Goal: Information Seeking & Learning: Learn about a topic

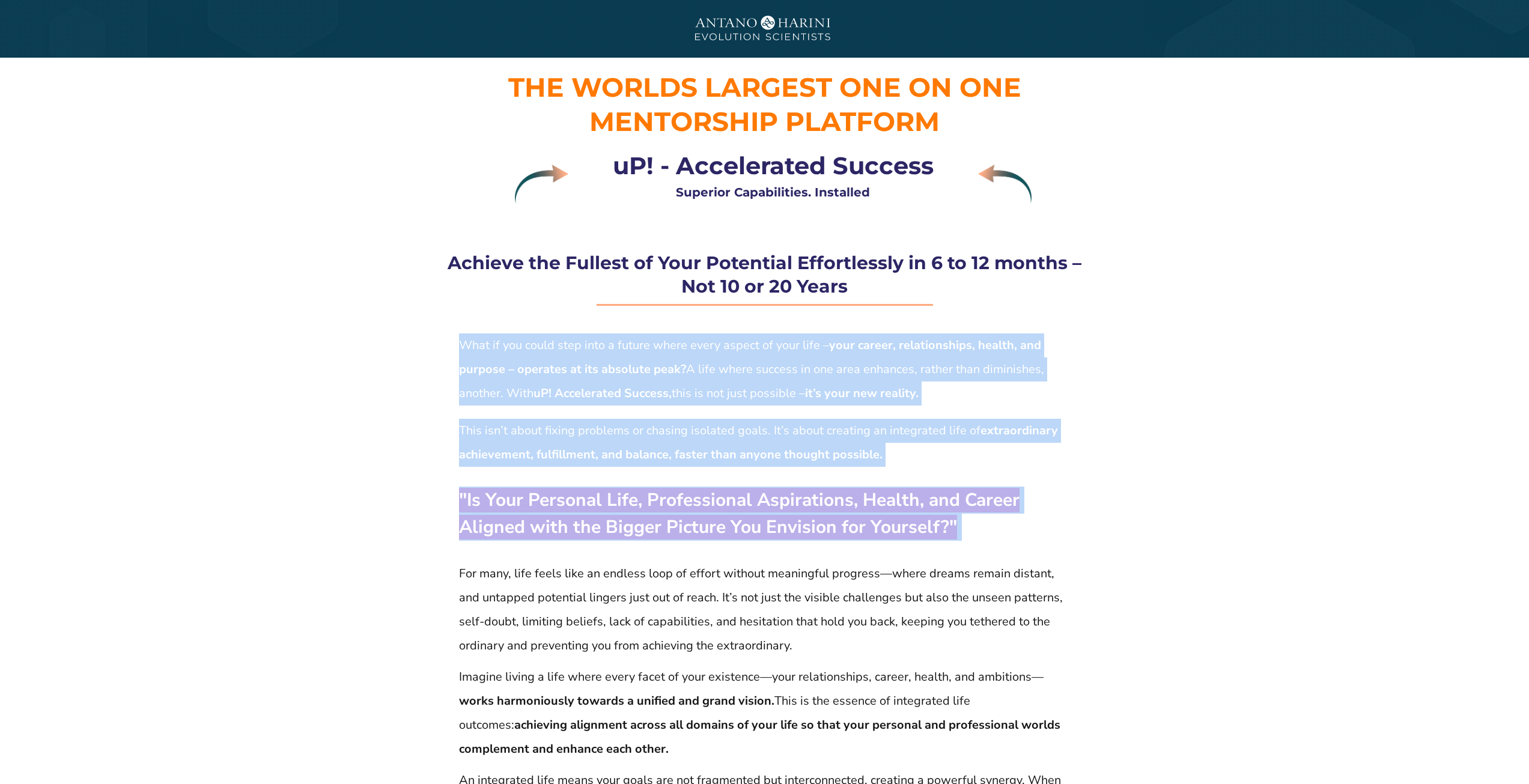
drag, startPoint x: 459, startPoint y: 343, endPoint x: 977, endPoint y: 547, distance: 556.7
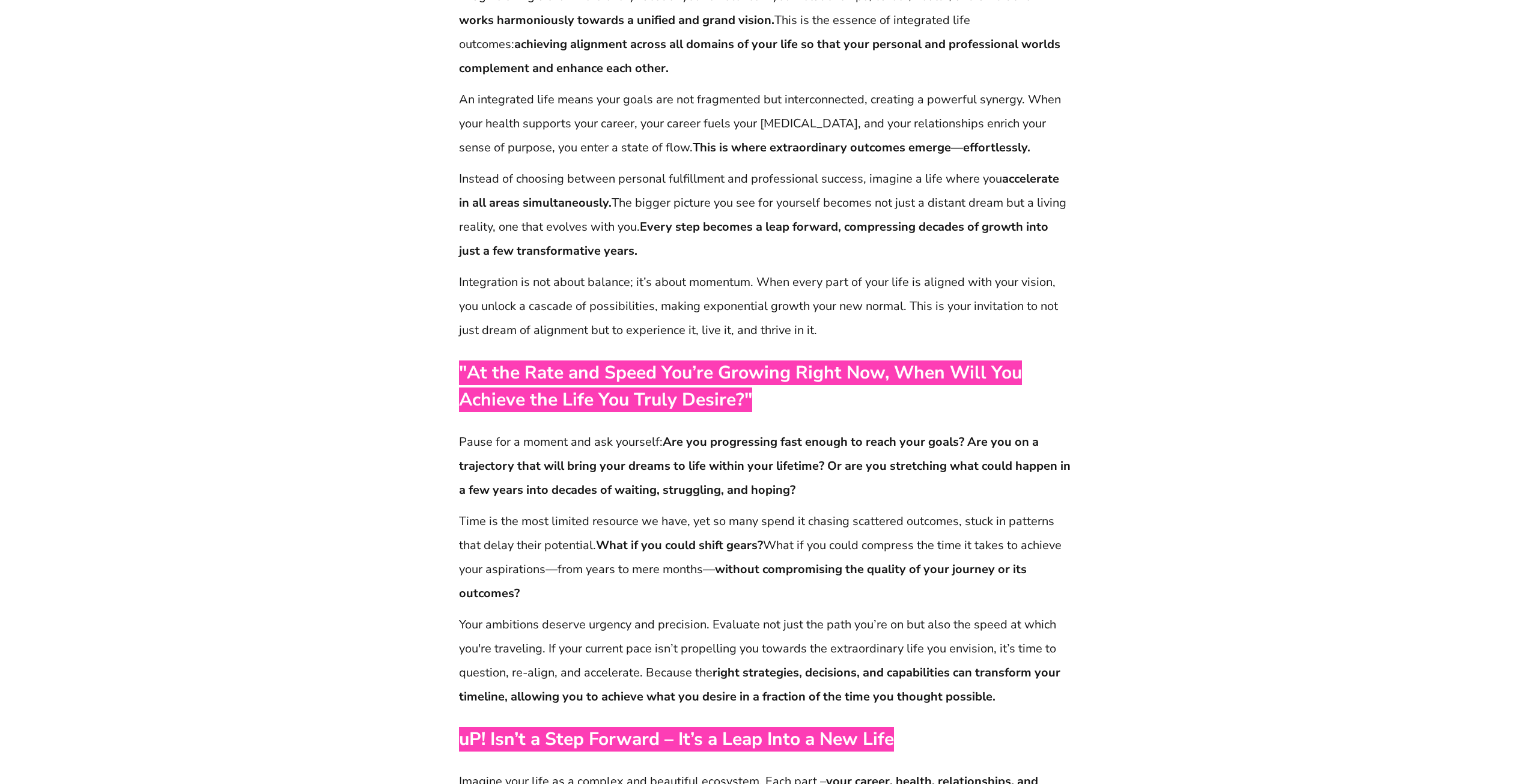
scroll to position [678, 0]
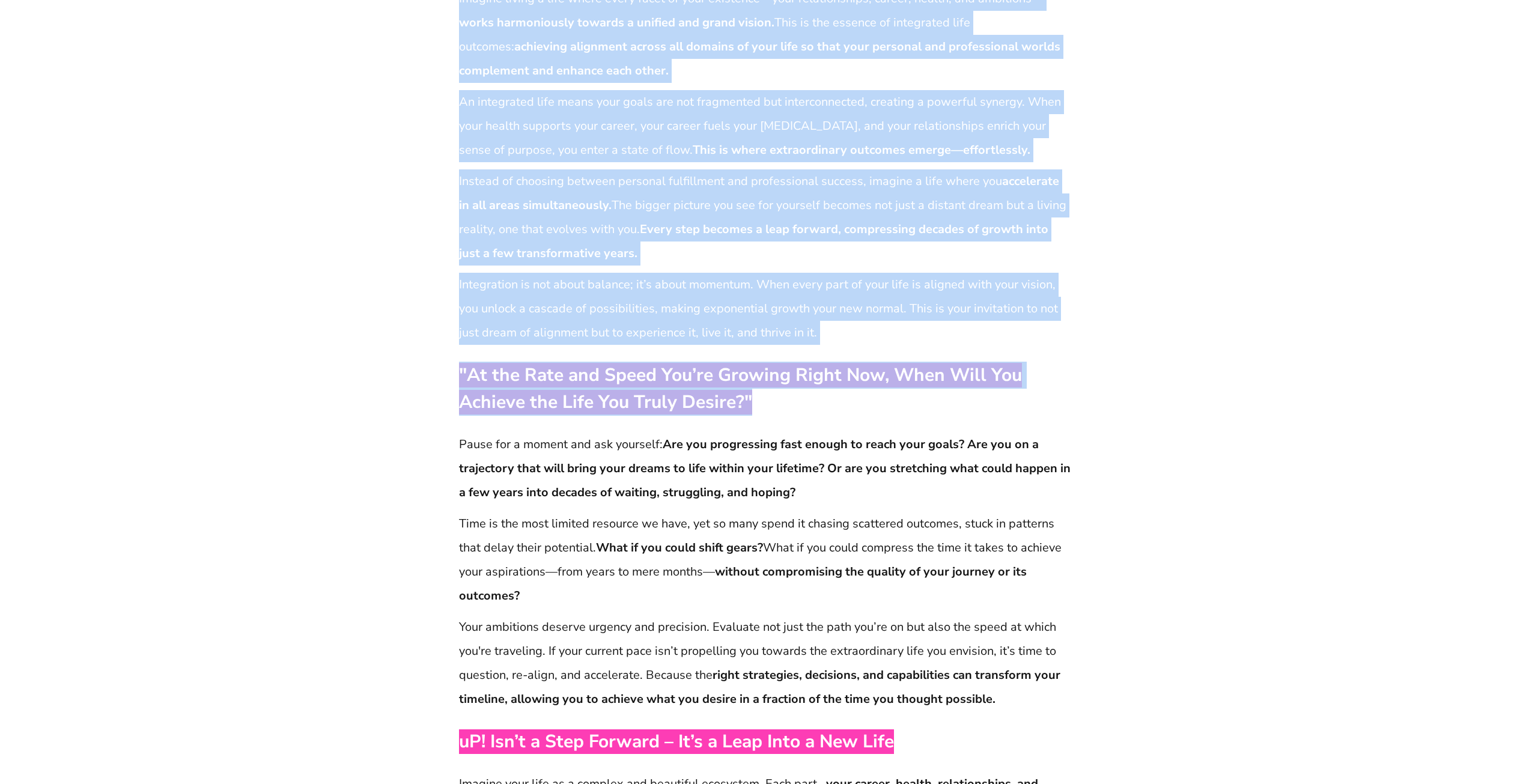
drag, startPoint x: 753, startPoint y: 396, endPoint x: 453, endPoint y: 366, distance: 301.5
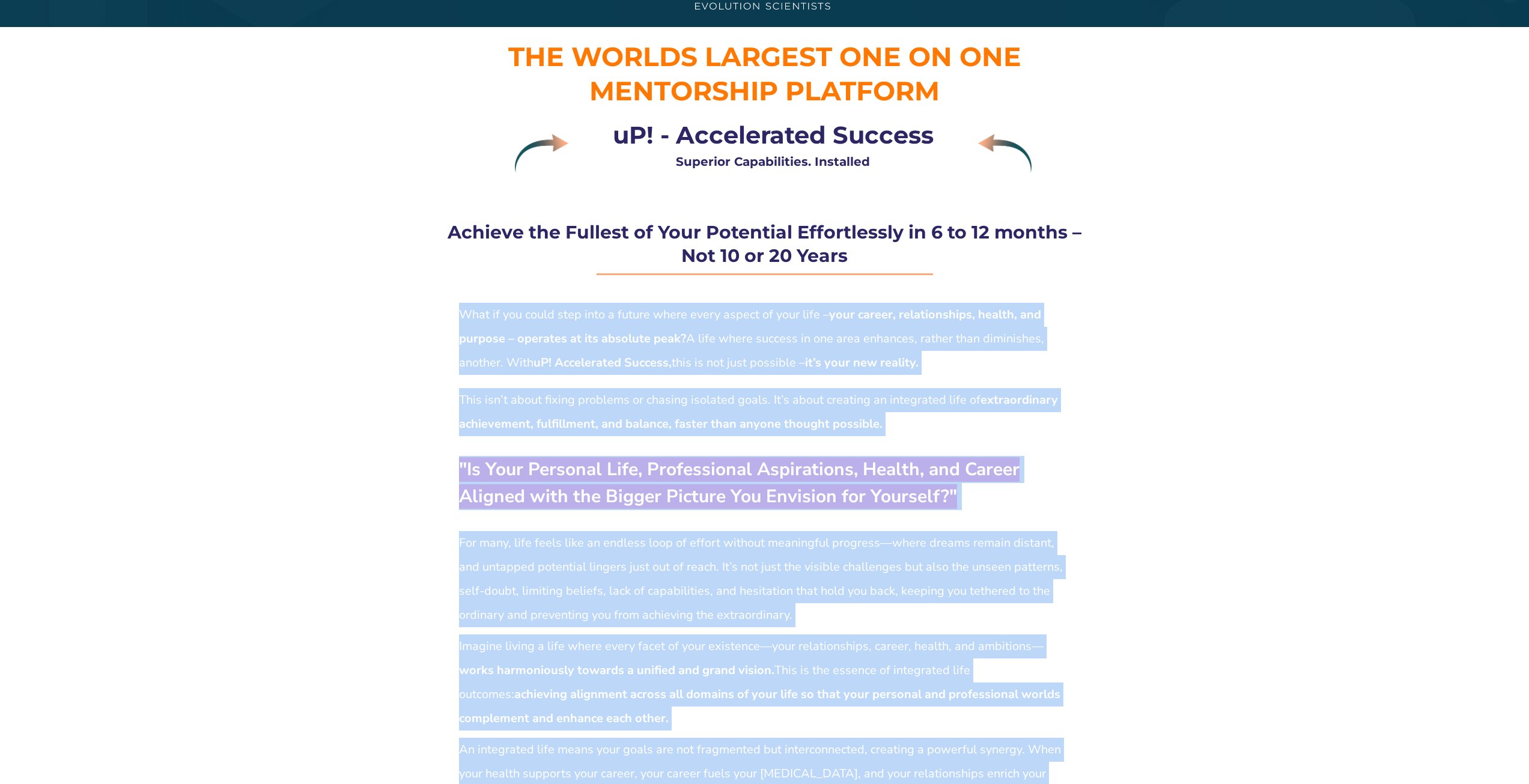
scroll to position [29, 0]
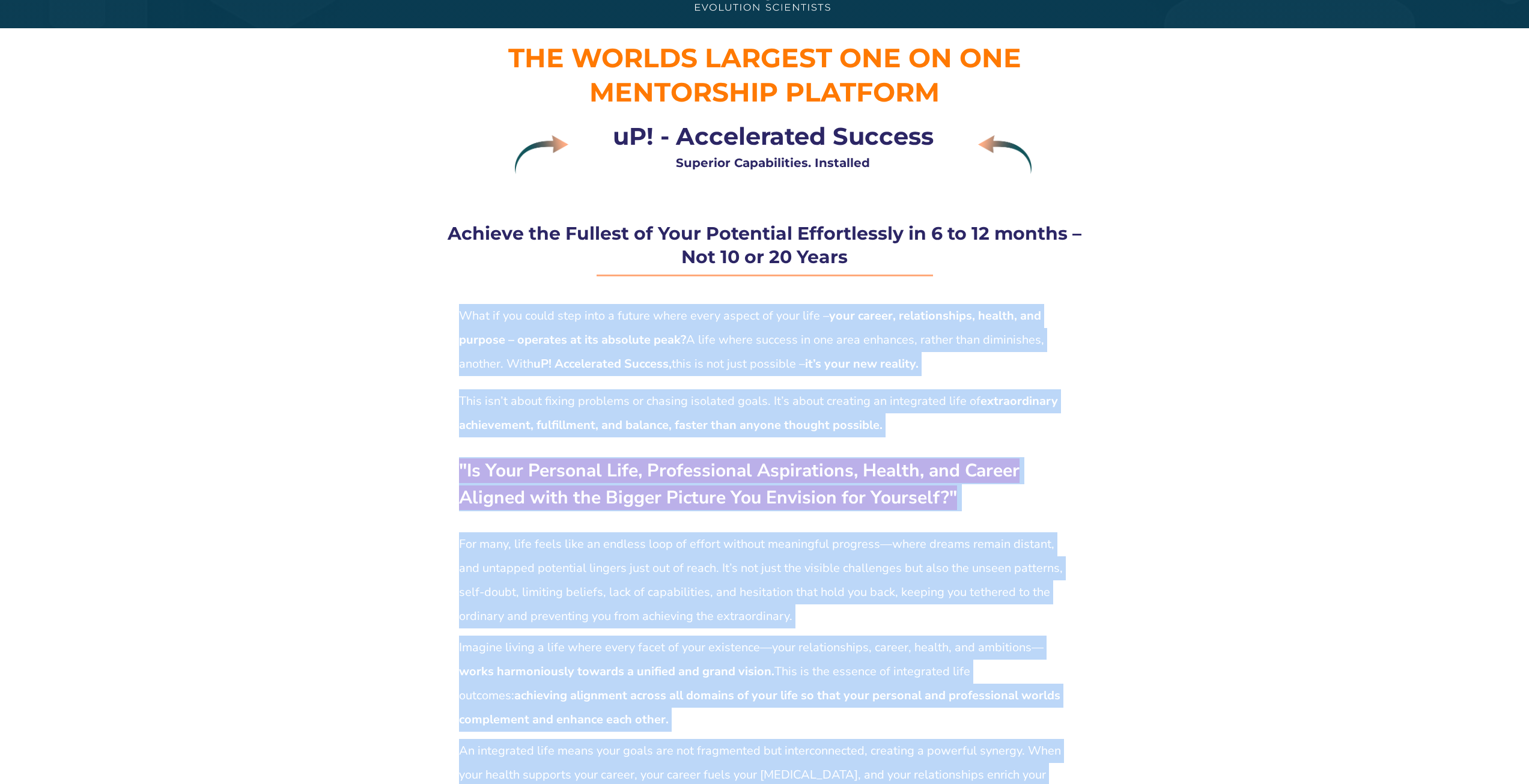
click at [577, 350] on p "What if you could step into a future where every aspect of your life – your car…" at bounding box center [764, 339] width 611 height 72
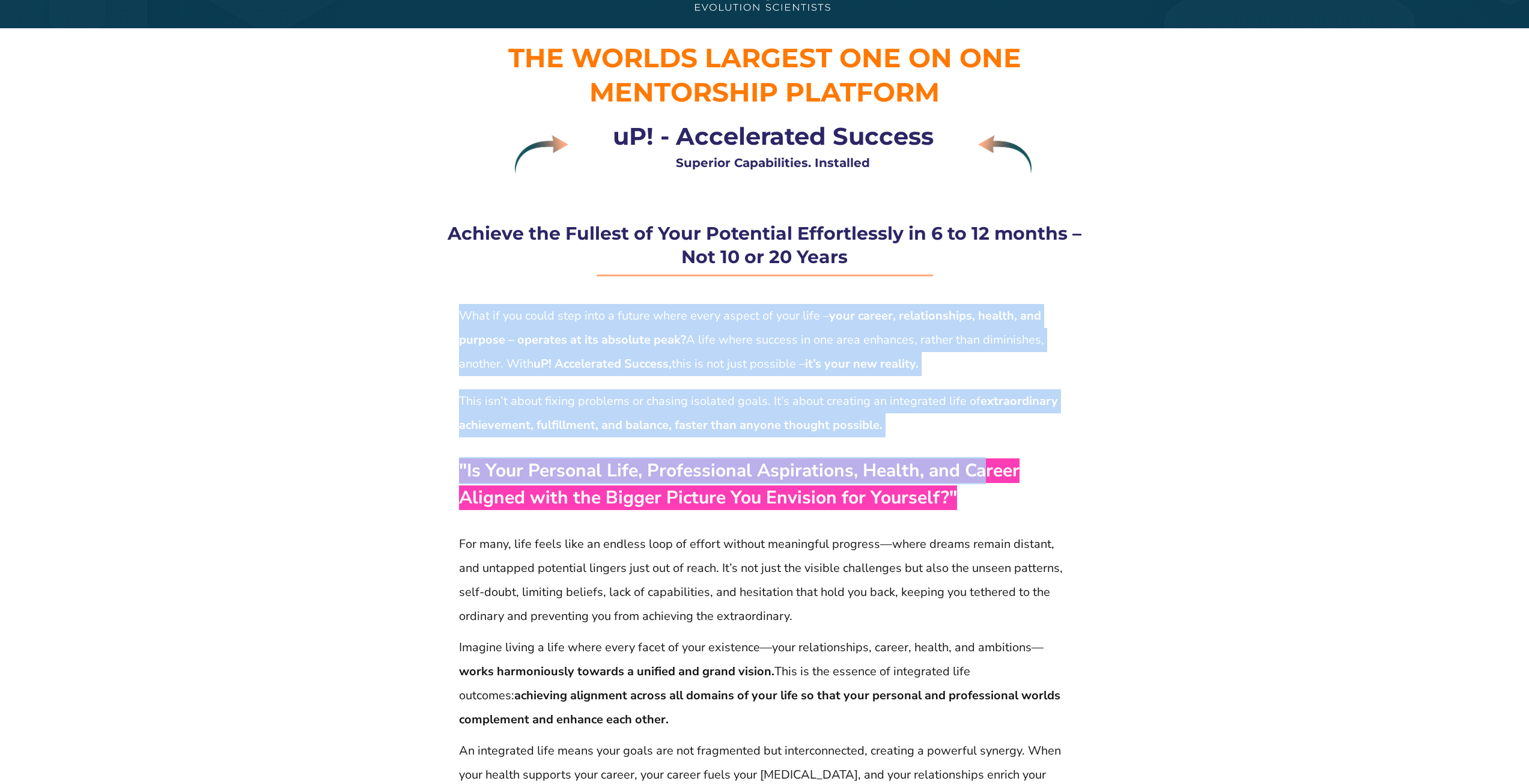
drag, startPoint x: 453, startPoint y: 463, endPoint x: 979, endPoint y: 482, distance: 526.3
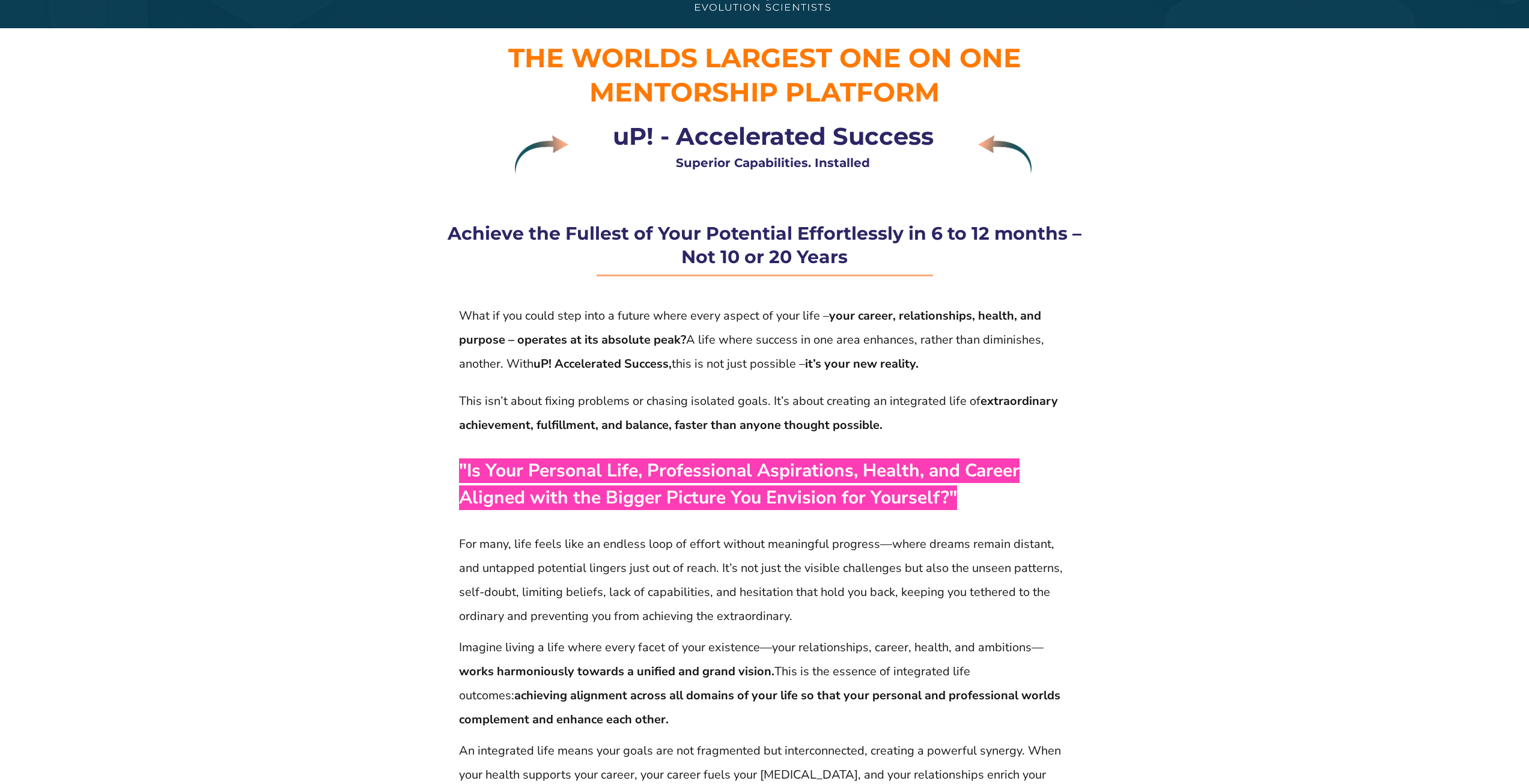
click at [976, 505] on p ""Is Your Personal Life, Professional Aspirations, Health, and Career Aligned wi…" at bounding box center [764, 484] width 611 height 54
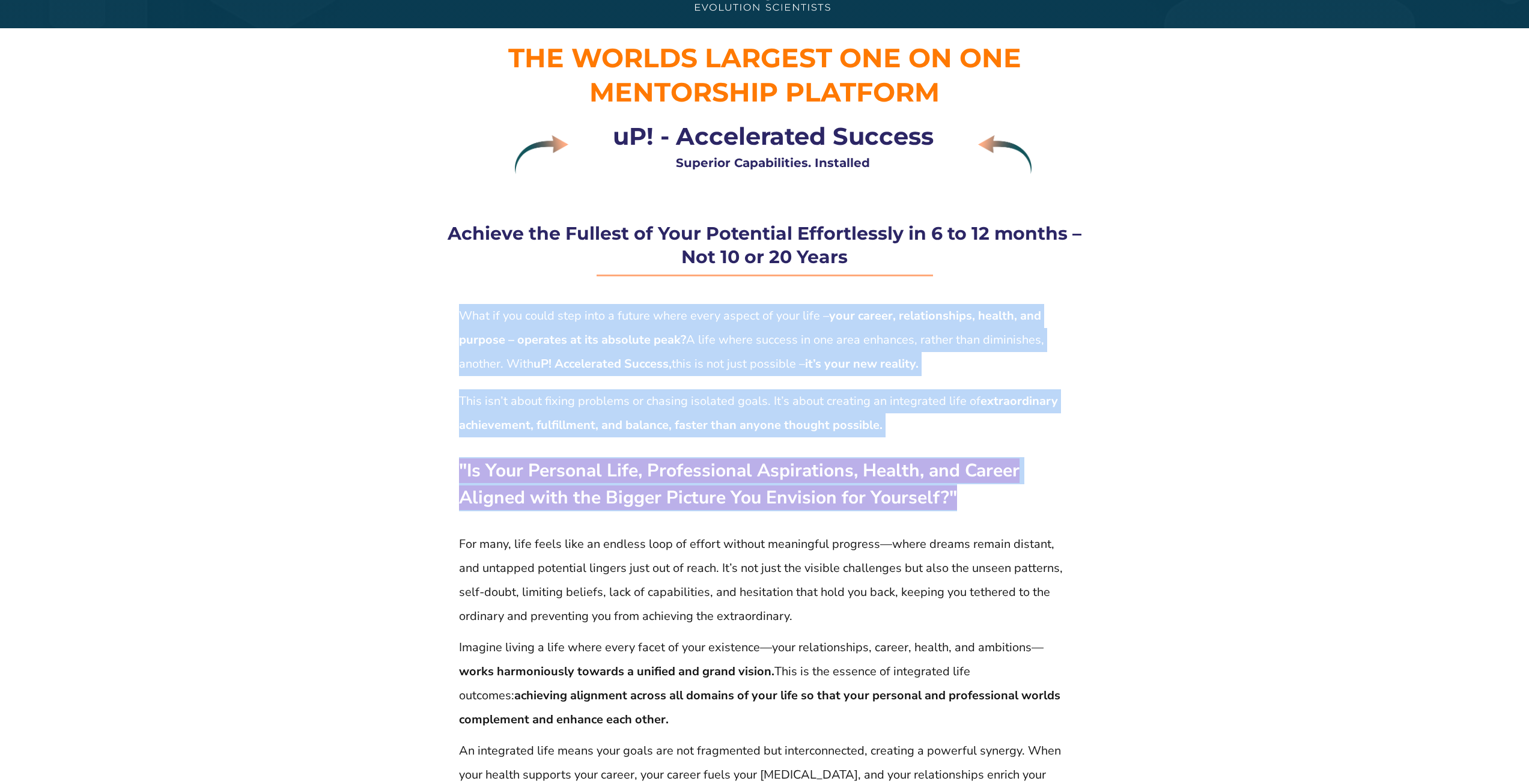
drag, startPoint x: 951, startPoint y: 498, endPoint x: 457, endPoint y: 460, distance: 495.5
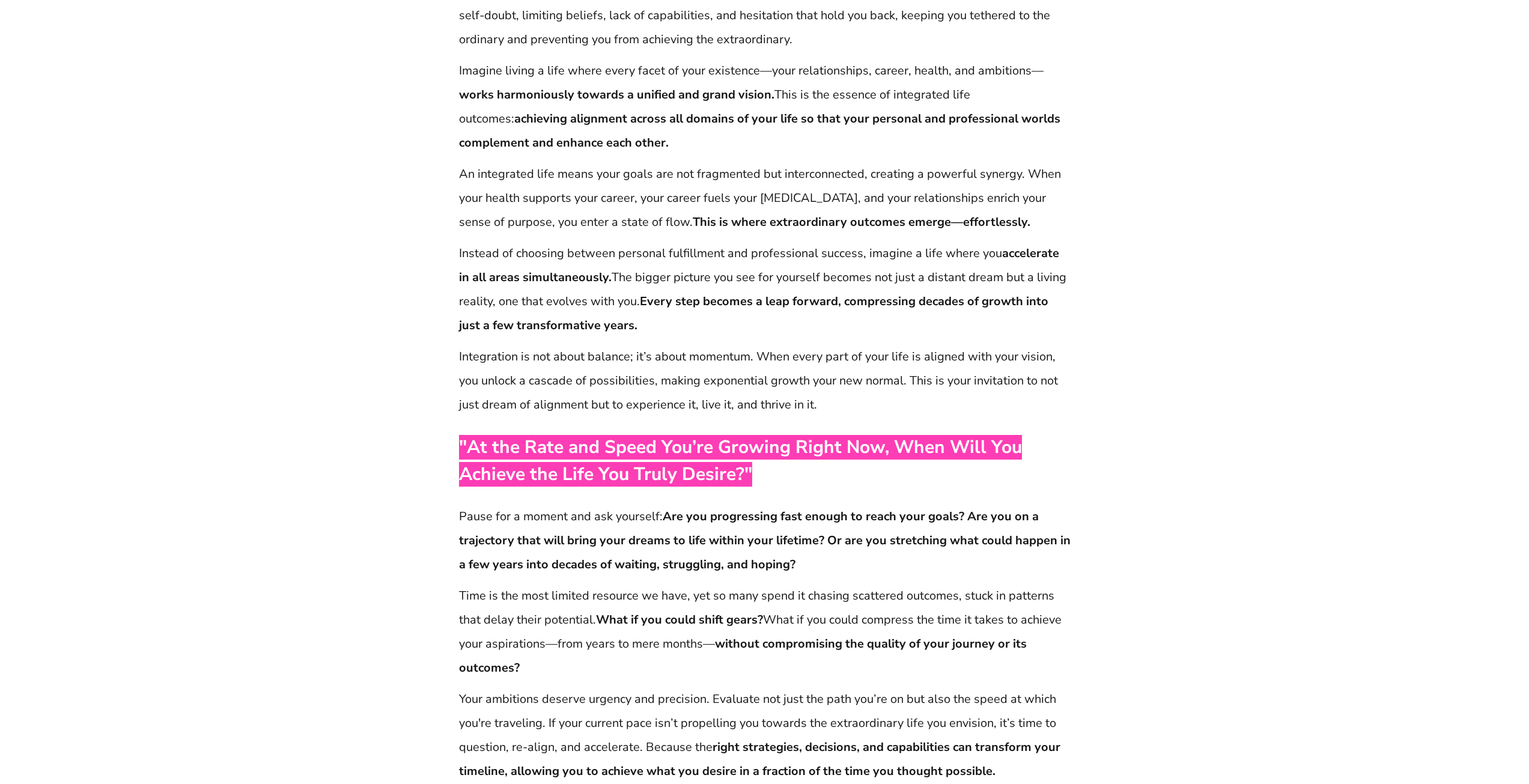
scroll to position [609, 0]
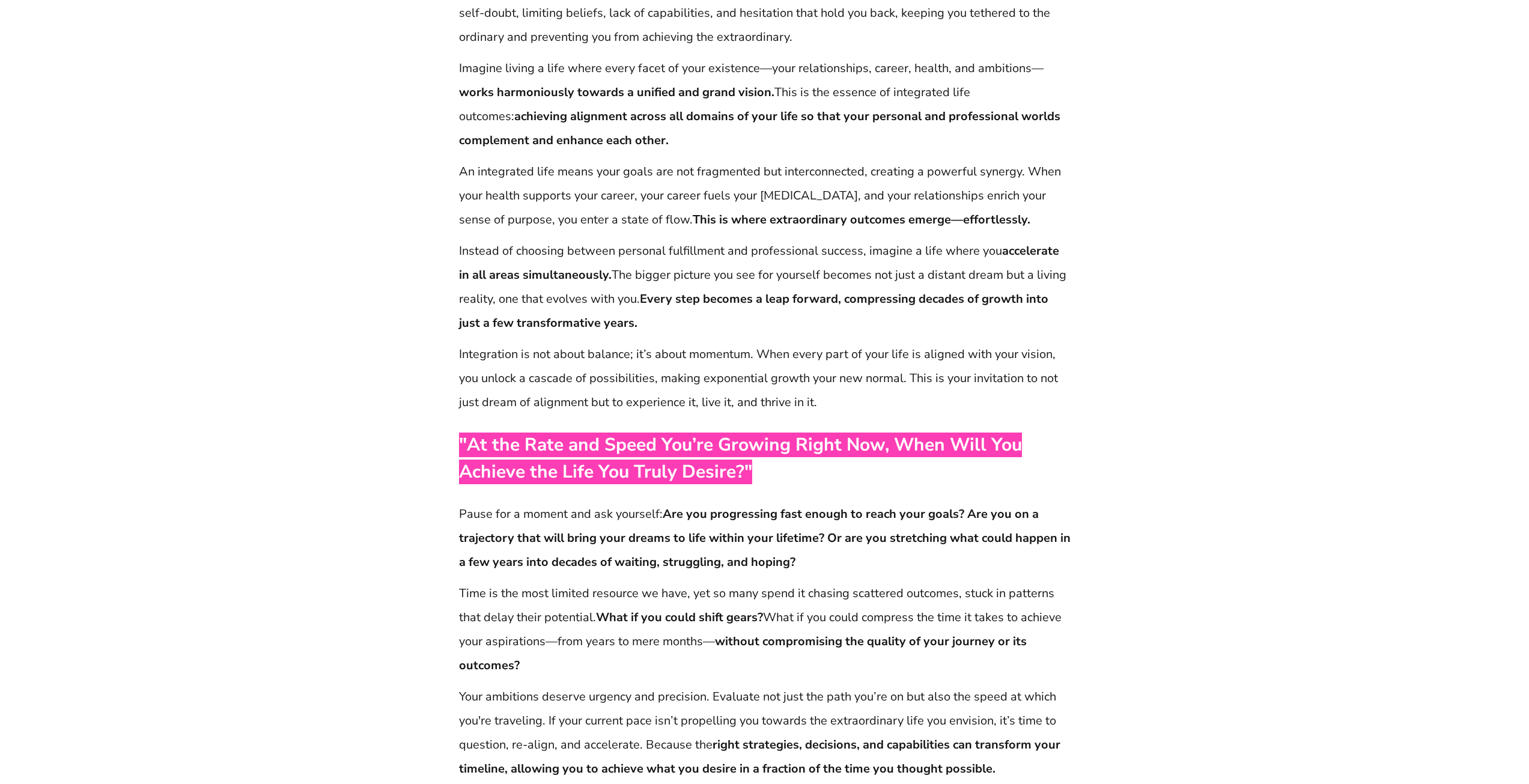
click at [462, 446] on span ""At the Rate and Speed You’re Growing Right Now, When Will You Achieve the Life…" at bounding box center [740, 458] width 563 height 51
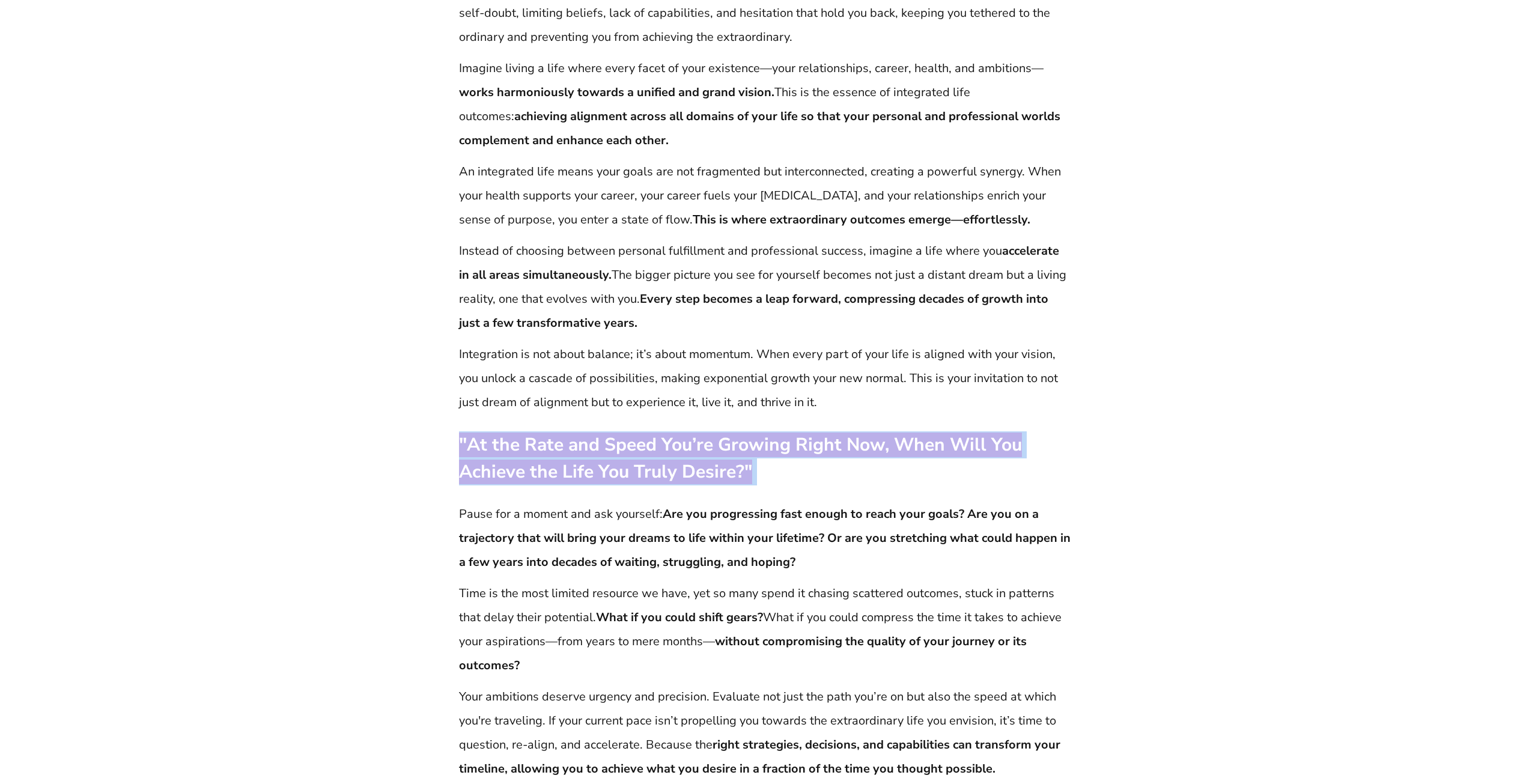
drag, startPoint x: 462, startPoint y: 446, endPoint x: 770, endPoint y: 463, distance: 308.5
click at [770, 463] on p ""At the Rate and Speed You’re Growing Right Now, When Will You Achieve the Life…" at bounding box center [764, 458] width 611 height 54
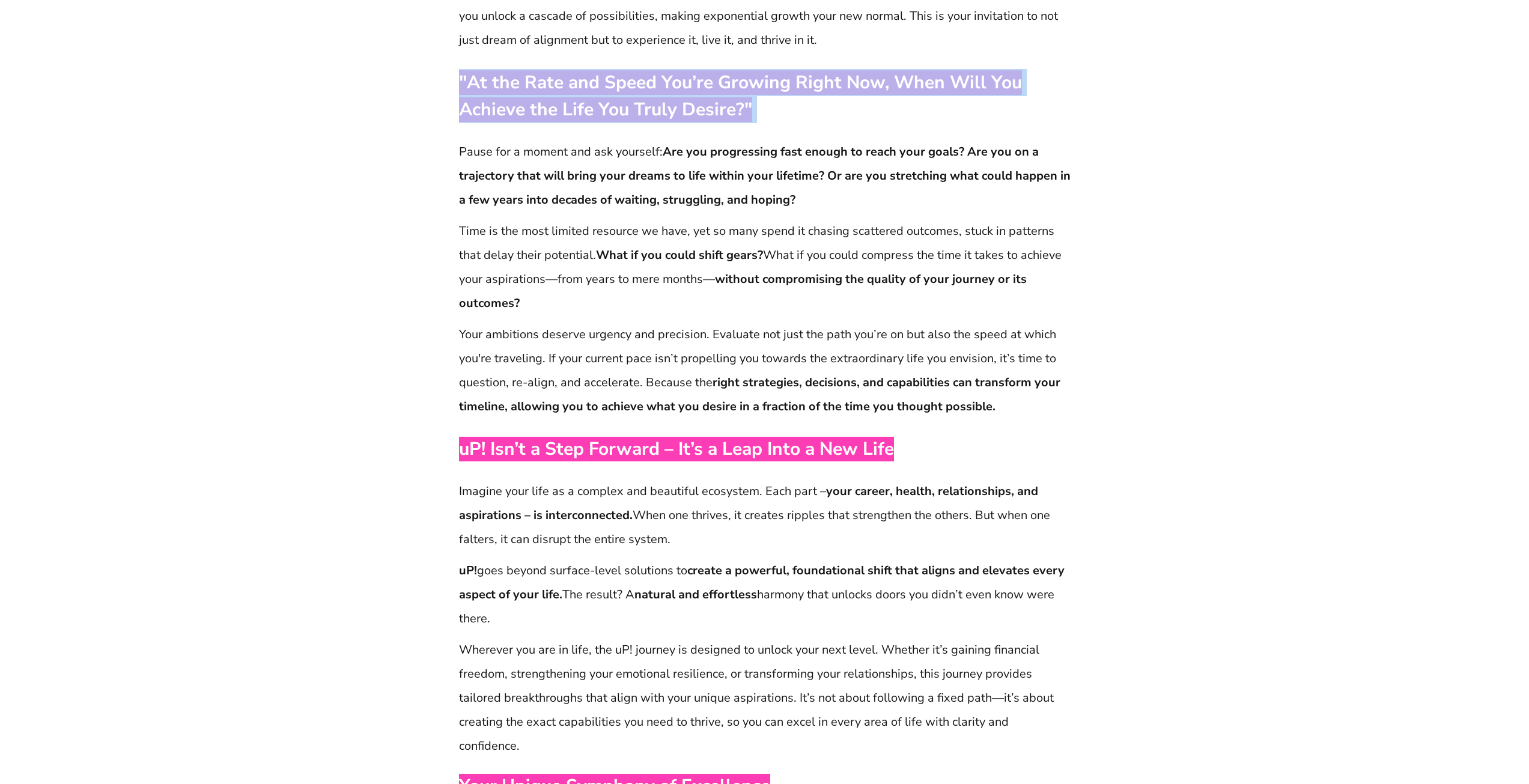
scroll to position [973, 0]
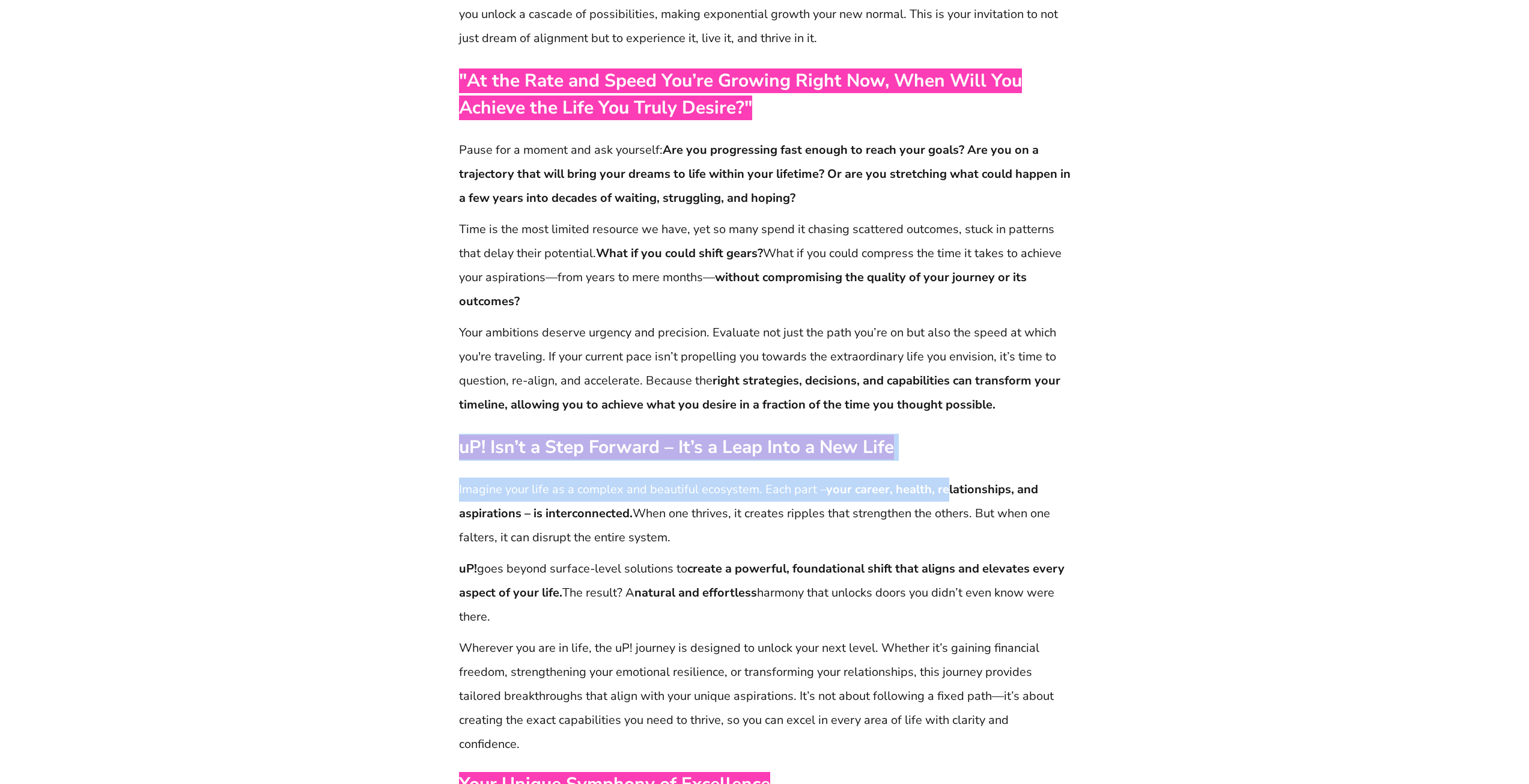
drag, startPoint x: 459, startPoint y: 452, endPoint x: 944, endPoint y: 466, distance: 485.2
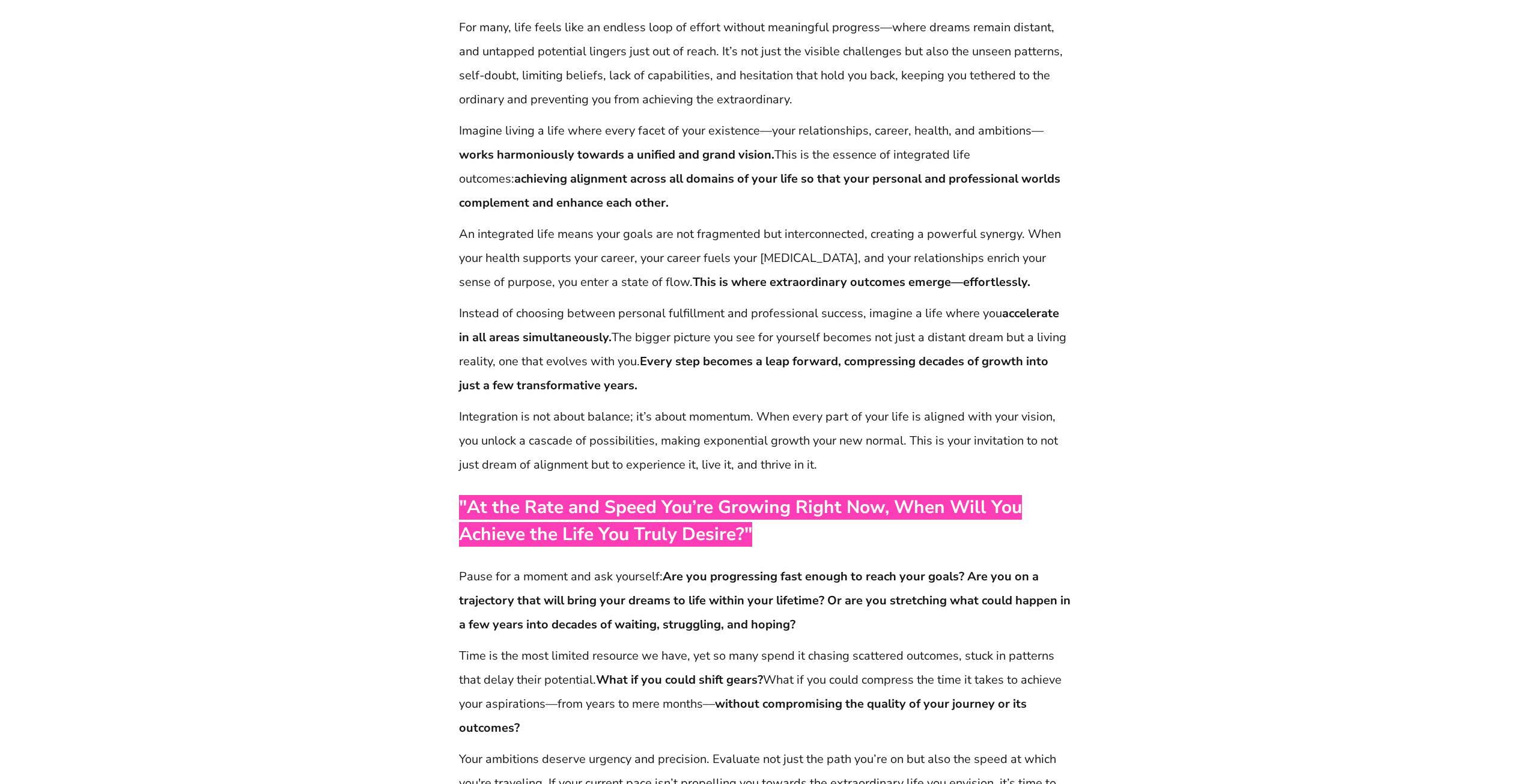
scroll to position [544, 0]
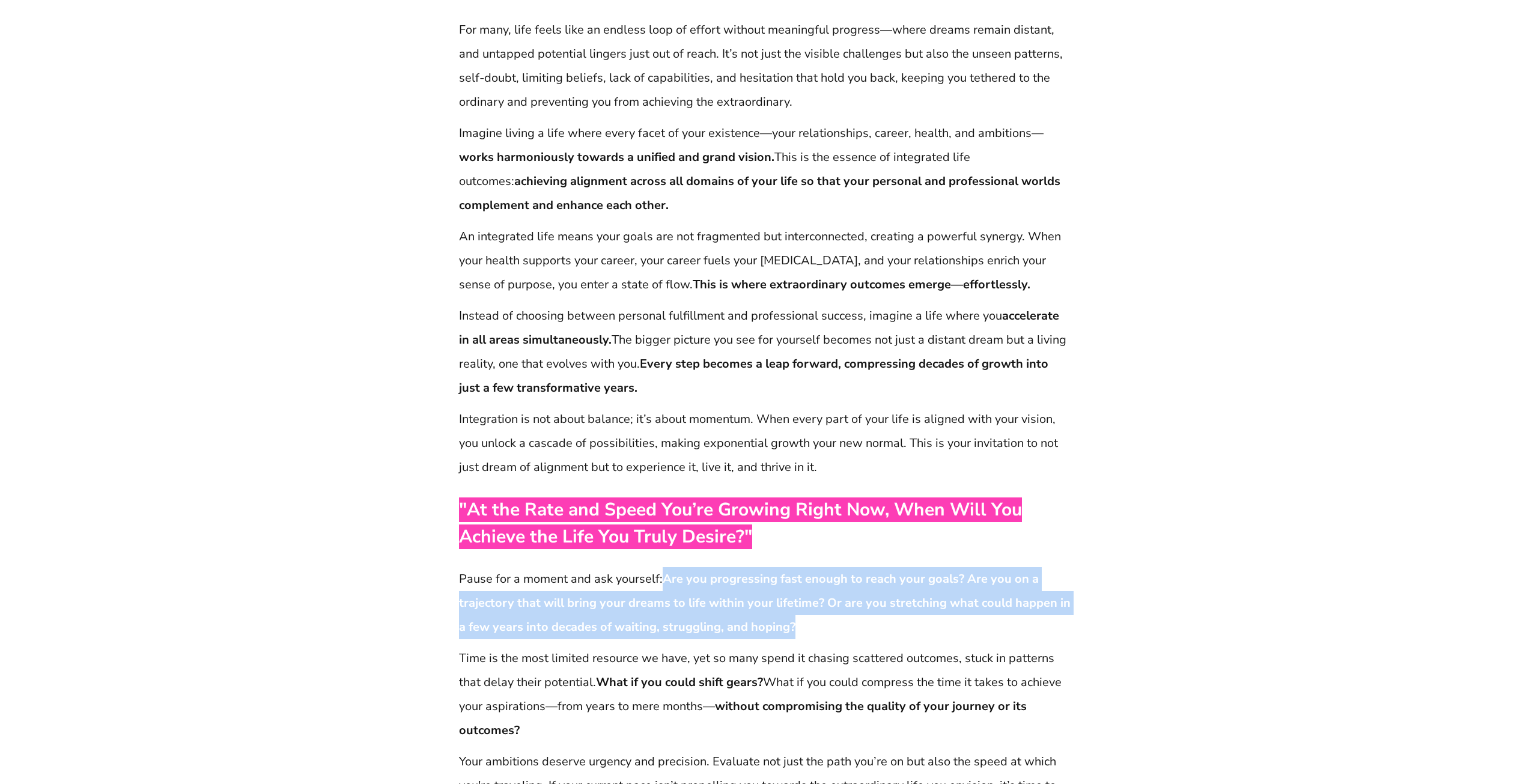
drag, startPoint x: 667, startPoint y: 579, endPoint x: 863, endPoint y: 628, distance: 202.0
click at [863, 628] on p "Pause for a moment and ask yourself: Are you progressing fast enough to reach y…" at bounding box center [764, 602] width 611 height 72
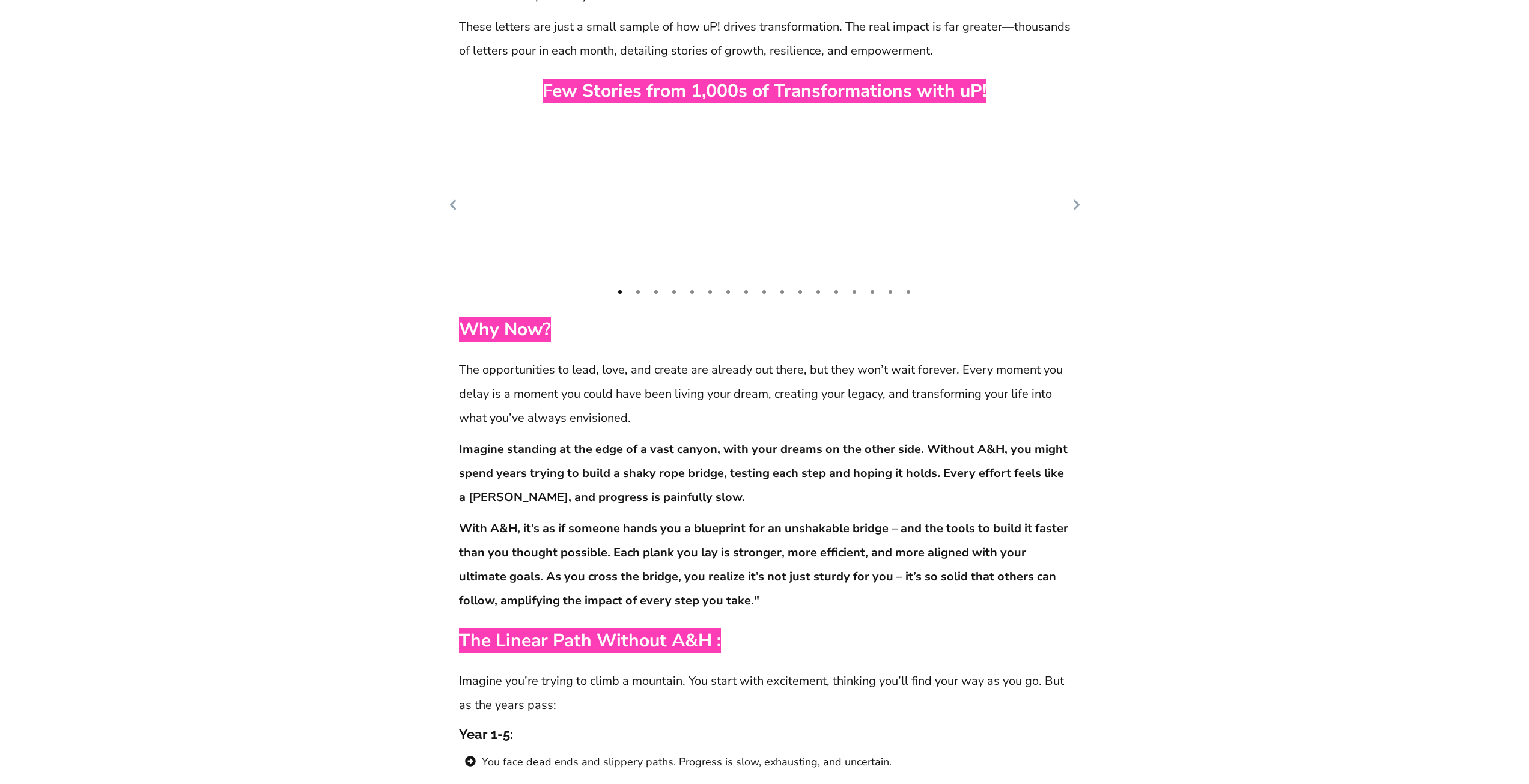
scroll to position [5938, 0]
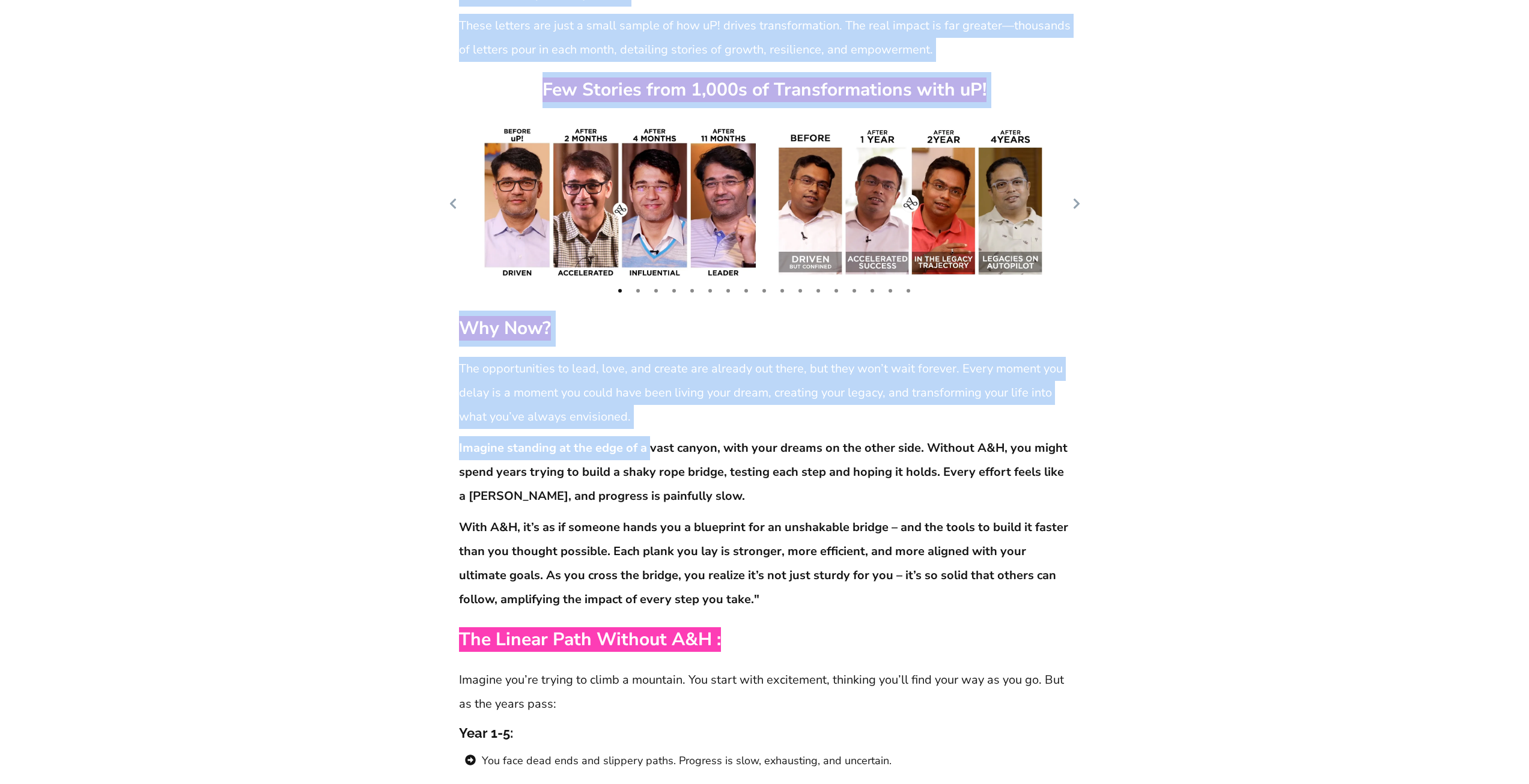
drag, startPoint x: 456, startPoint y: 321, endPoint x: 648, endPoint y: 381, distance: 201.2
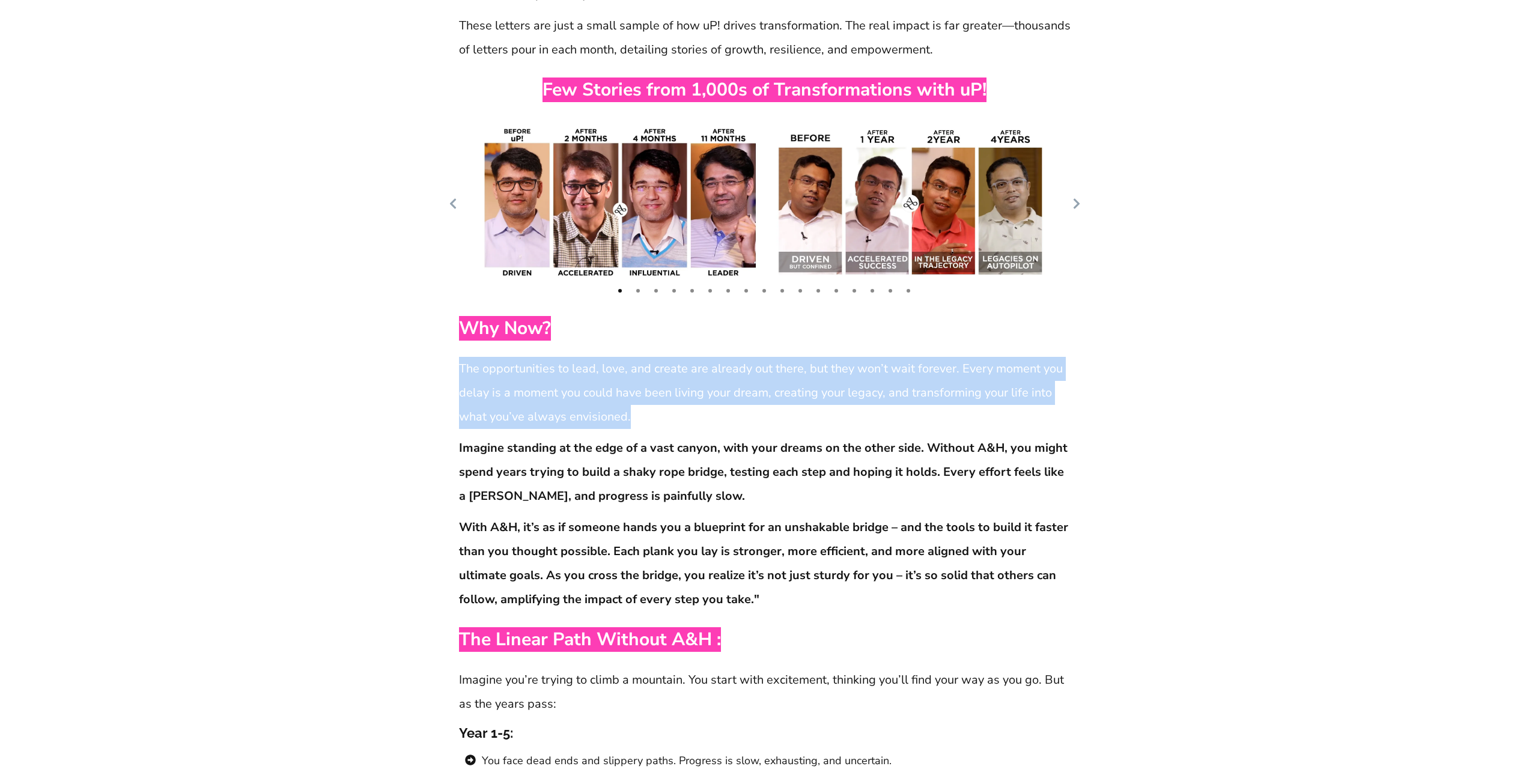
drag, startPoint x: 462, startPoint y: 319, endPoint x: 1011, endPoint y: 366, distance: 551.0
click at [1011, 366] on p "The opportunities to lead, love, and create are already out there, but they won…" at bounding box center [764, 392] width 611 height 72
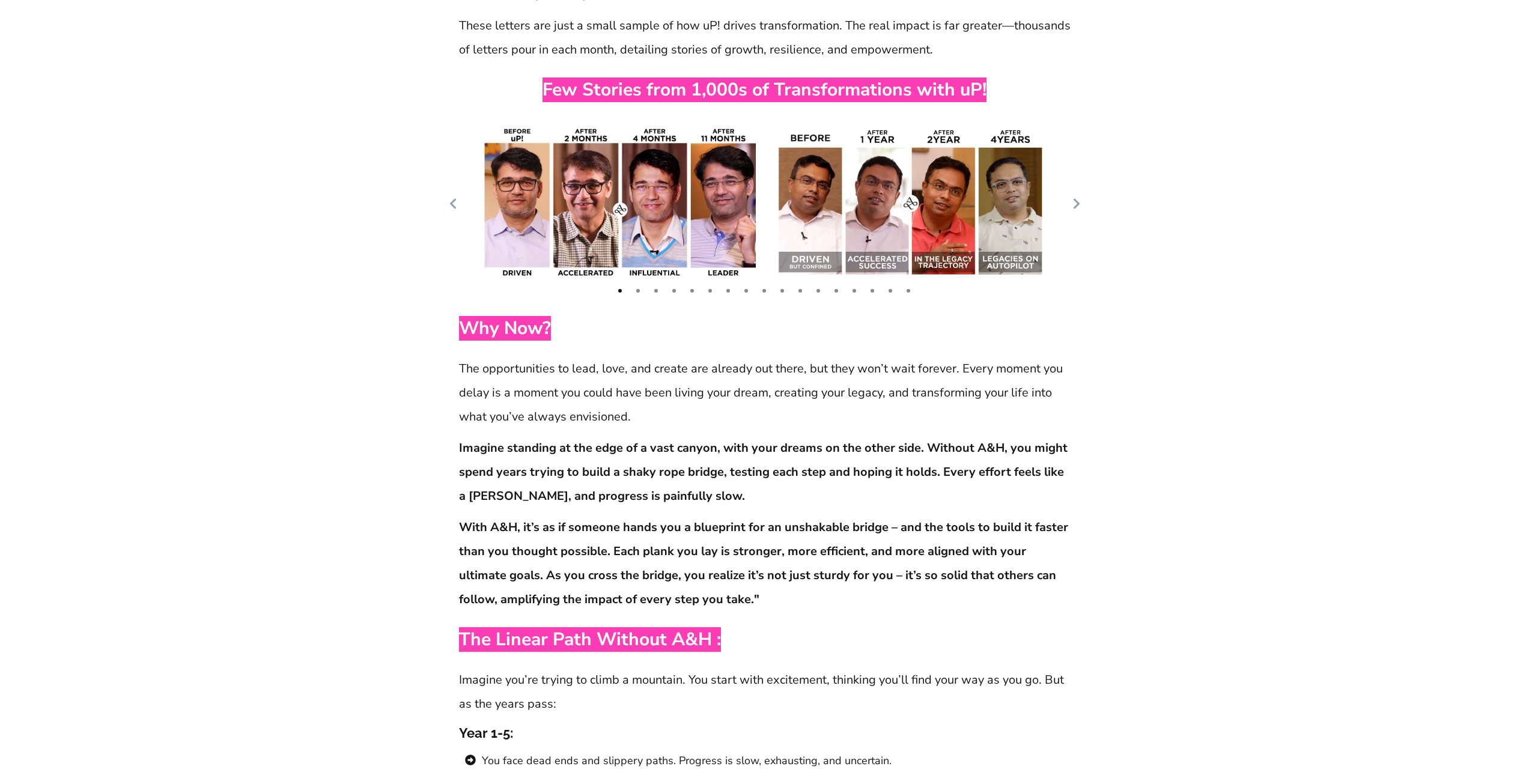
click at [639, 440] on strong "Imagine standing at the edge of a vast canyon, with your dreams on the other si…" at bounding box center [763, 471] width 609 height 64
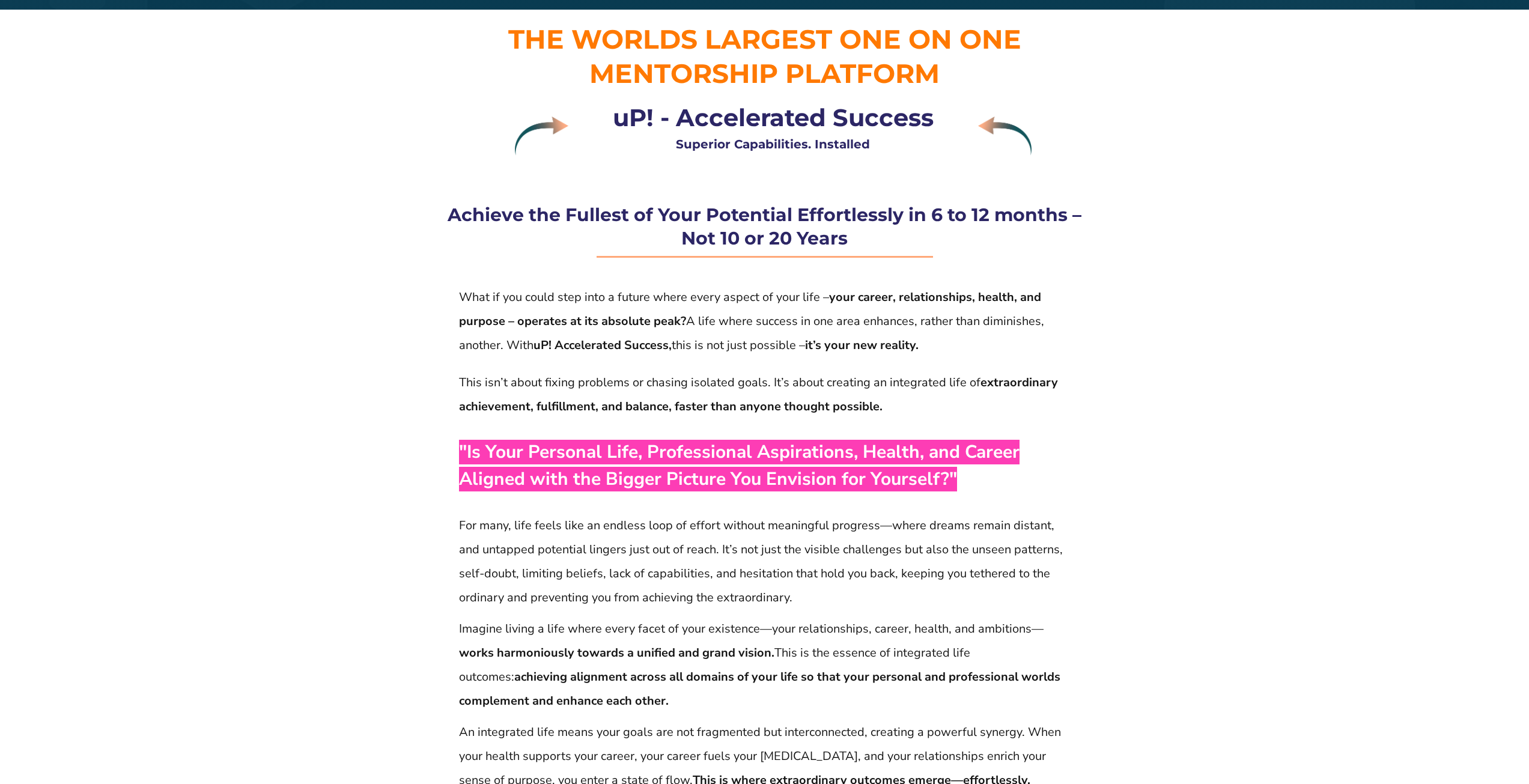
scroll to position [49, 0]
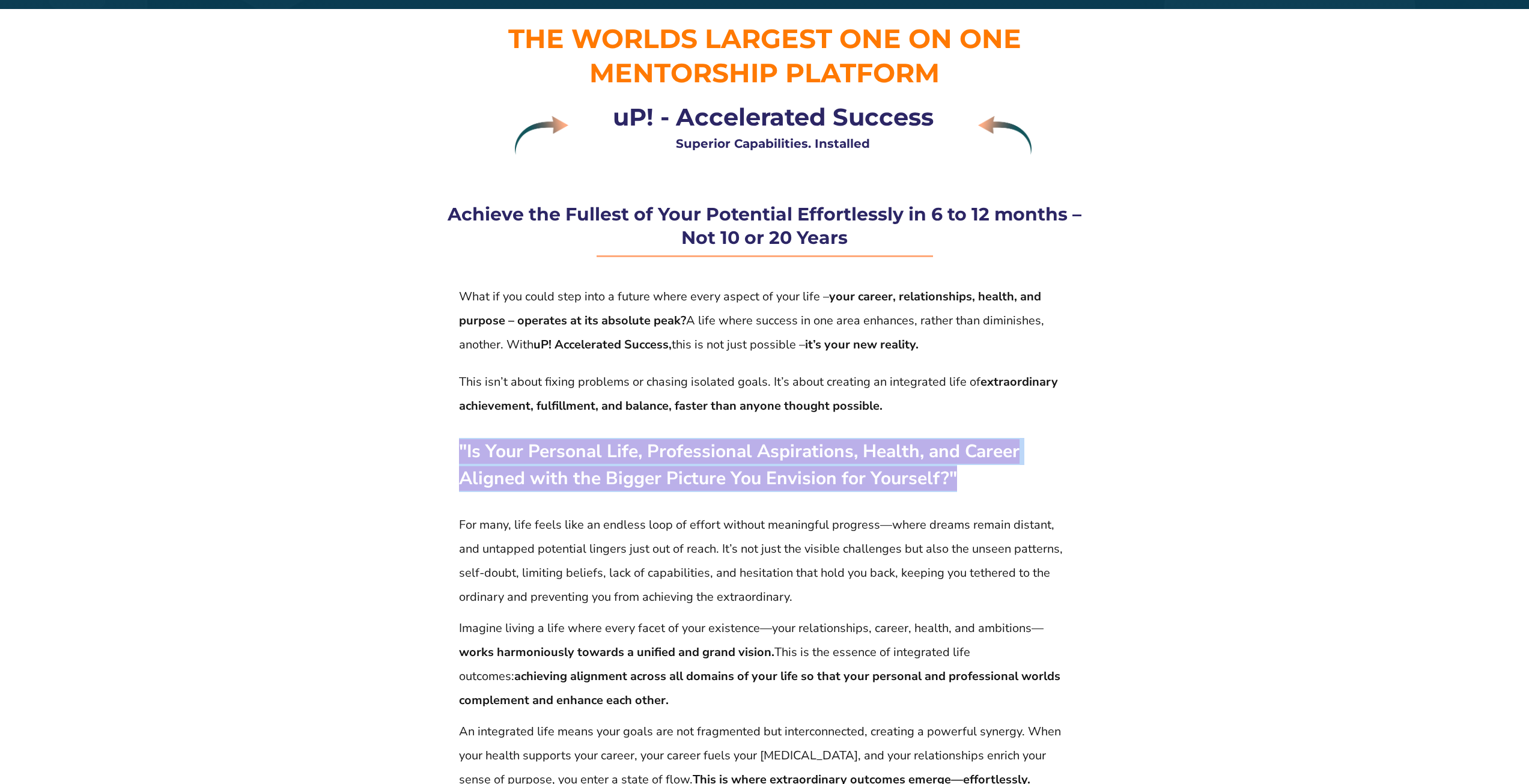
drag, startPoint x: 952, startPoint y: 471, endPoint x: 461, endPoint y: 451, distance: 491.4
click at [461, 451] on strong ""Is Your Personal Life, Professional Aspirations, Health, and Career Aligned wi…" at bounding box center [739, 464] width 561 height 51
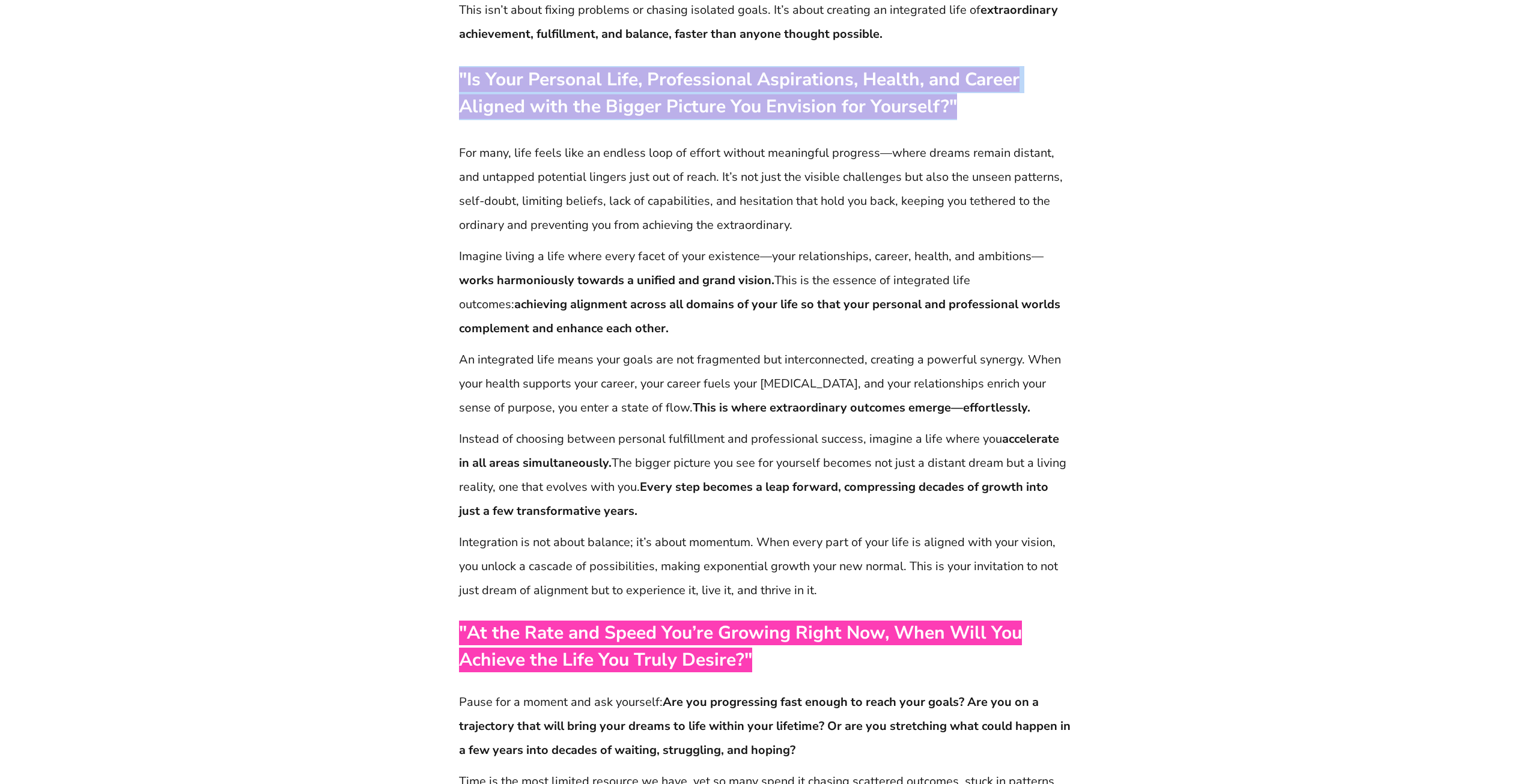
scroll to position [422, 0]
click at [471, 81] on span ""Is Your Personal Life, Professional Aspirations, Health, and Career Aligned wi…" at bounding box center [739, 91] width 561 height 51
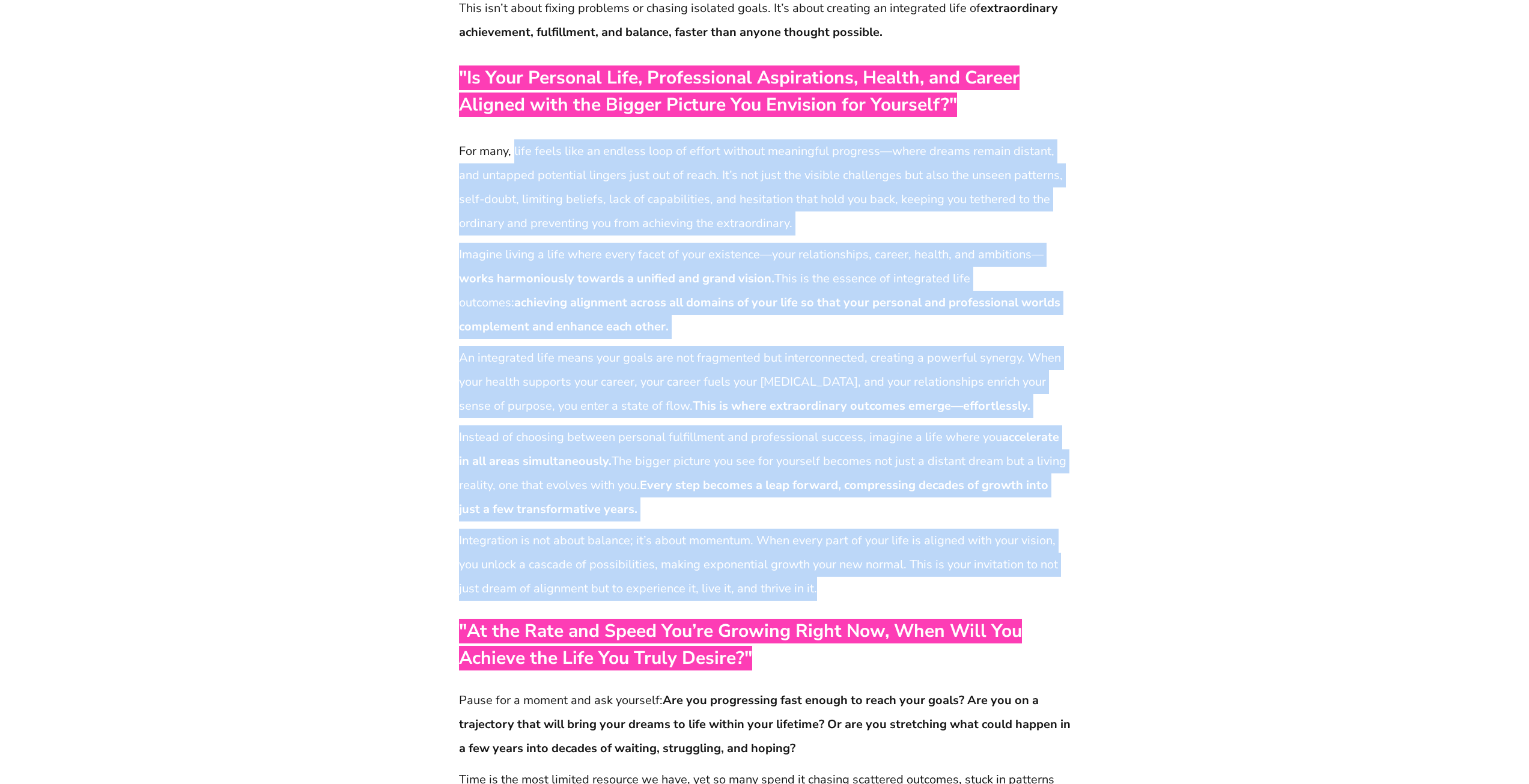
drag, startPoint x: 514, startPoint y: 151, endPoint x: 922, endPoint y: 591, distance: 600.1
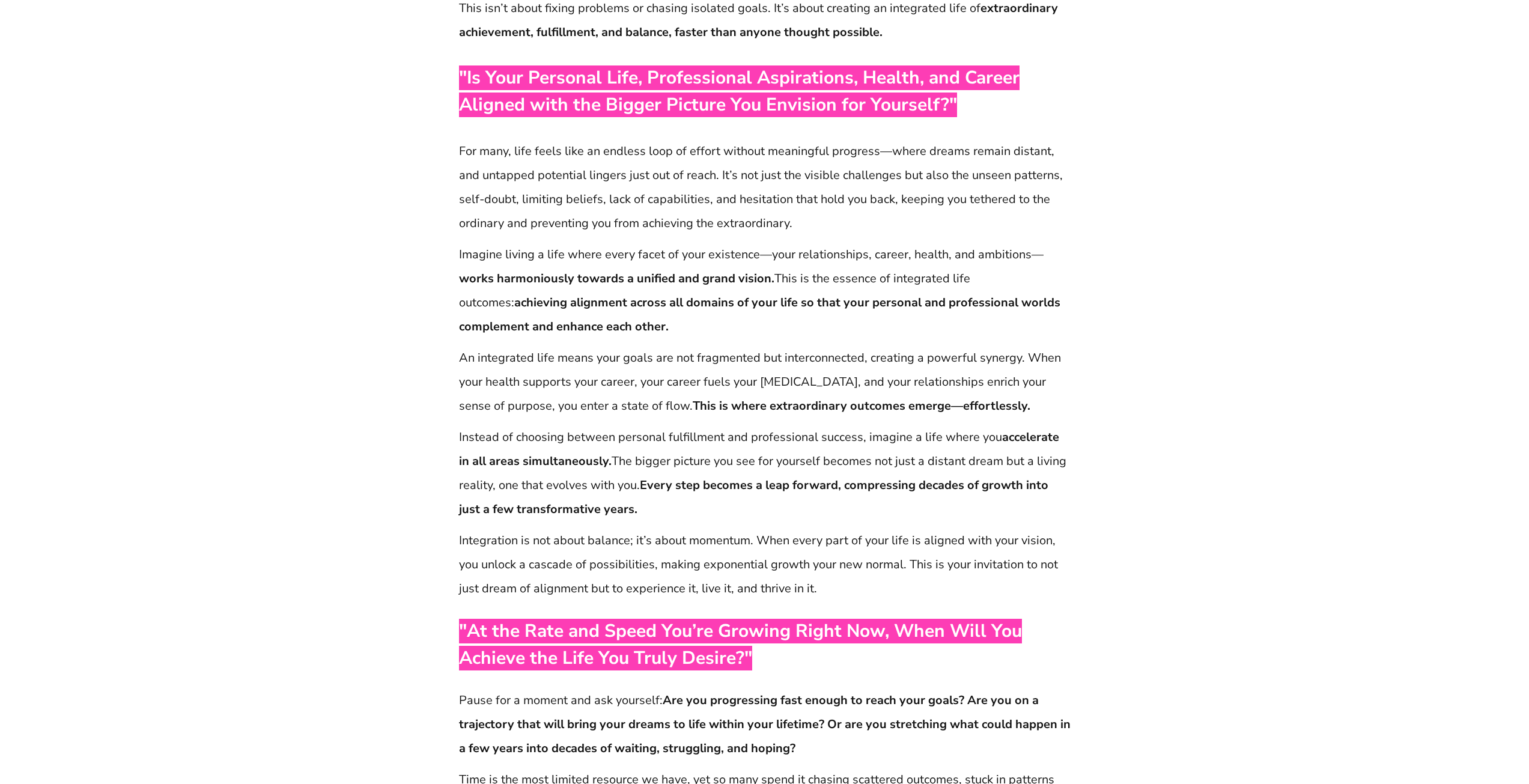
click at [755, 662] on p ""At the Rate and Speed You’re Growing Right Now, When Will You Achieve the Life…" at bounding box center [764, 644] width 611 height 54
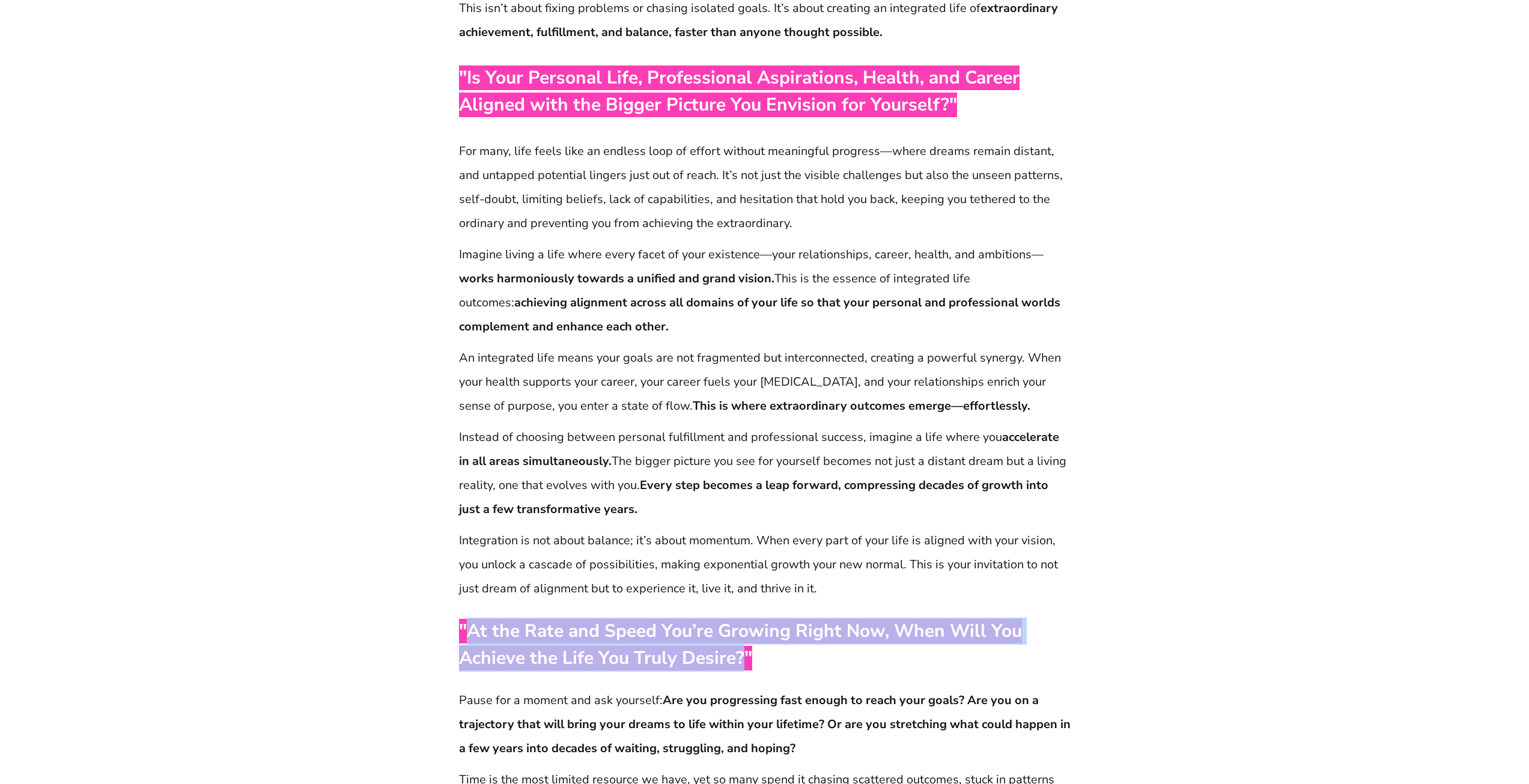
drag, startPoint x: 742, startPoint y: 656, endPoint x: 466, endPoint y: 630, distance: 277.2
click at [466, 630] on span ""At the Rate and Speed You’re Growing Right Now, When Will You Achieve the Life…" at bounding box center [740, 644] width 563 height 51
drag, startPoint x: 752, startPoint y: 658, endPoint x: 461, endPoint y: 623, distance: 293.1
click at [461, 623] on p ""At the Rate and Speed You’re Growing Right Now, When Will You Achieve the Life…" at bounding box center [764, 644] width 611 height 54
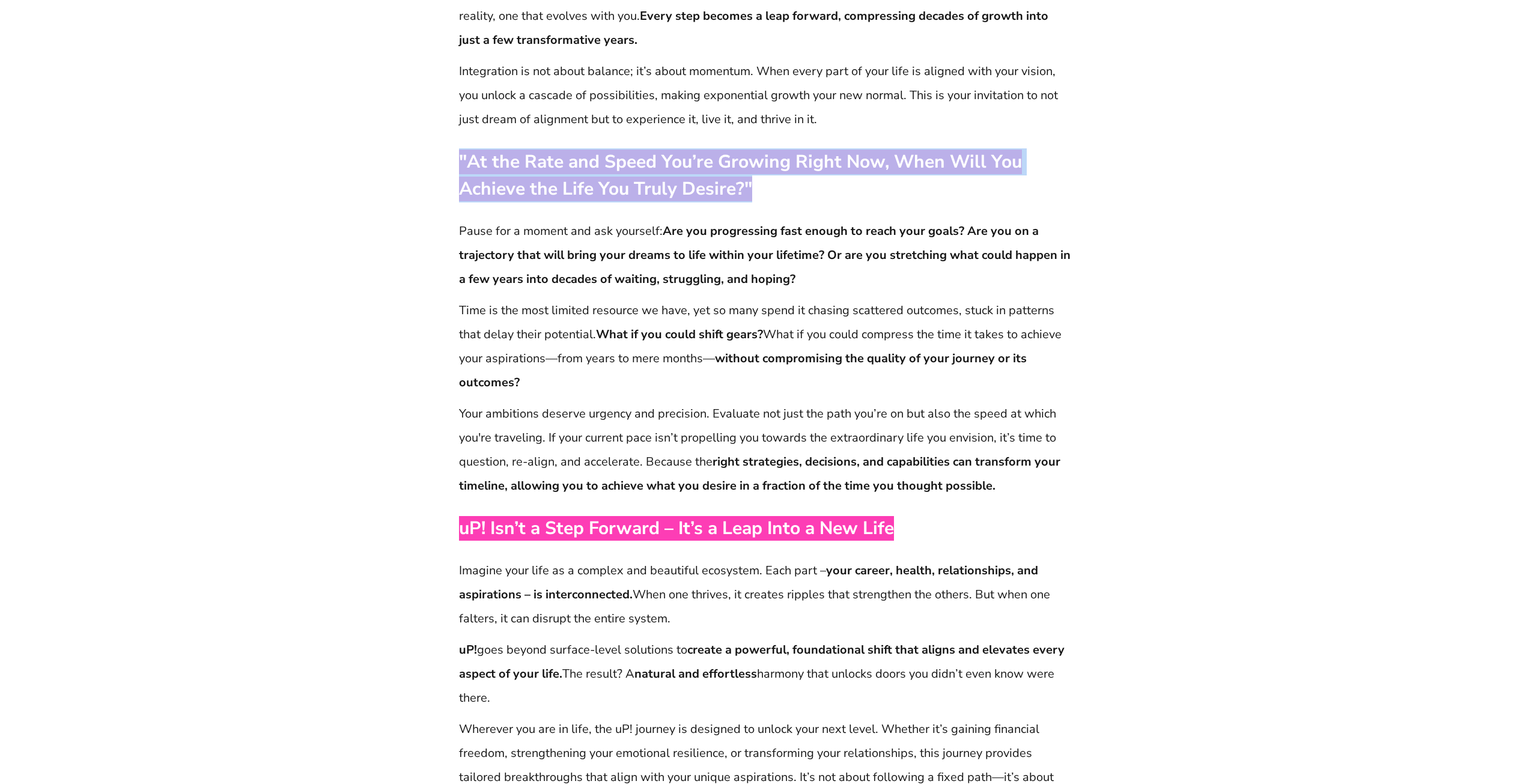
scroll to position [893, 0]
click at [783, 187] on p ""At the Rate and Speed You’re Growing Right Now, When Will You Achieve the Life…" at bounding box center [764, 174] width 611 height 54
drag, startPoint x: 761, startPoint y: 189, endPoint x: 463, endPoint y: 157, distance: 299.7
click at [463, 157] on p ""At the Rate and Speed You’re Growing Right Now, When Will You Achieve the Life…" at bounding box center [764, 174] width 611 height 54
click at [785, 201] on div ""At the Rate and Speed You’re Growing Right Now, When Will You Achieve the Life…" at bounding box center [764, 173] width 613 height 62
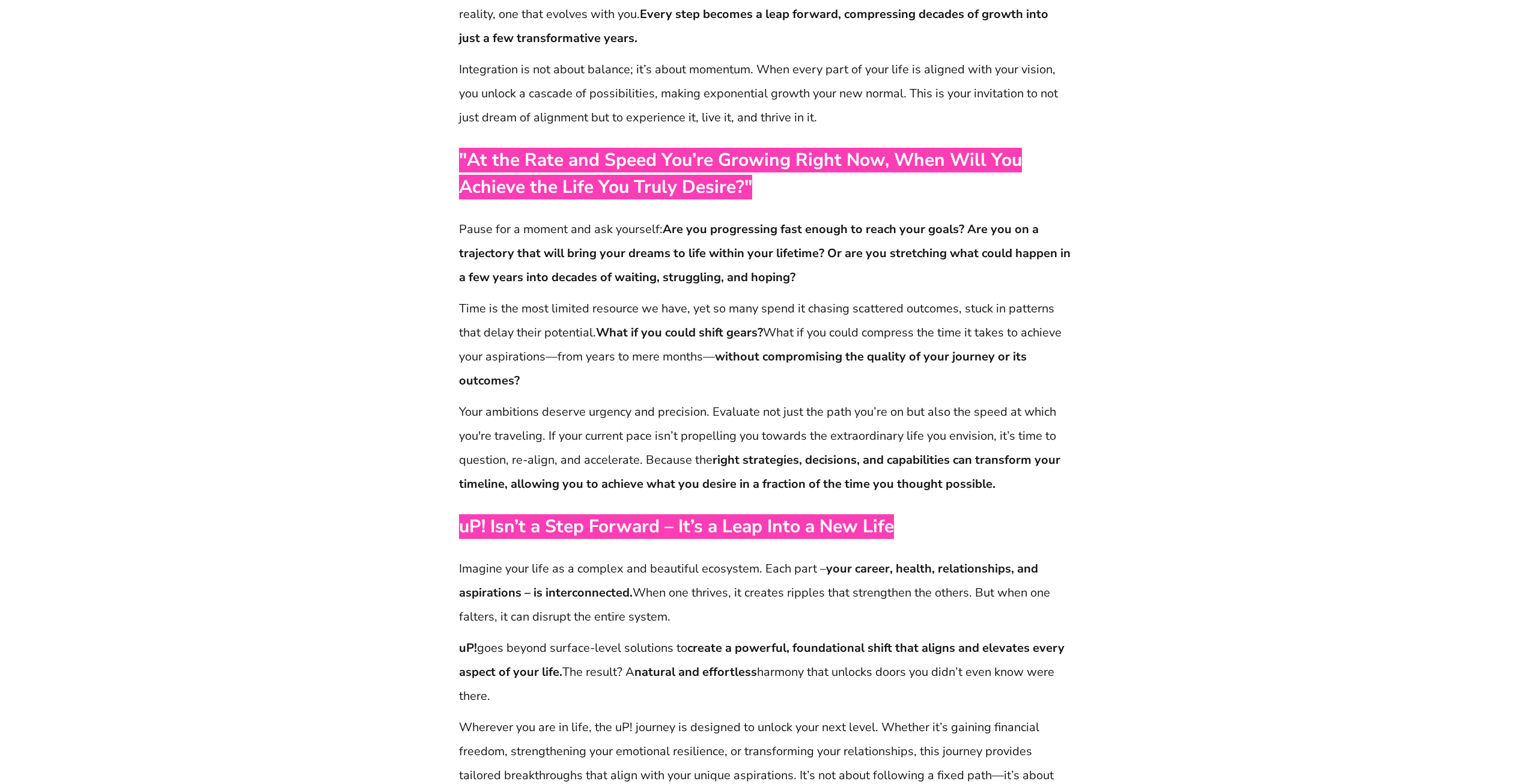
click at [755, 186] on p ""At the Rate and Speed You’re Growing Right Now, When Will You Achieve the Life…" at bounding box center [764, 174] width 611 height 54
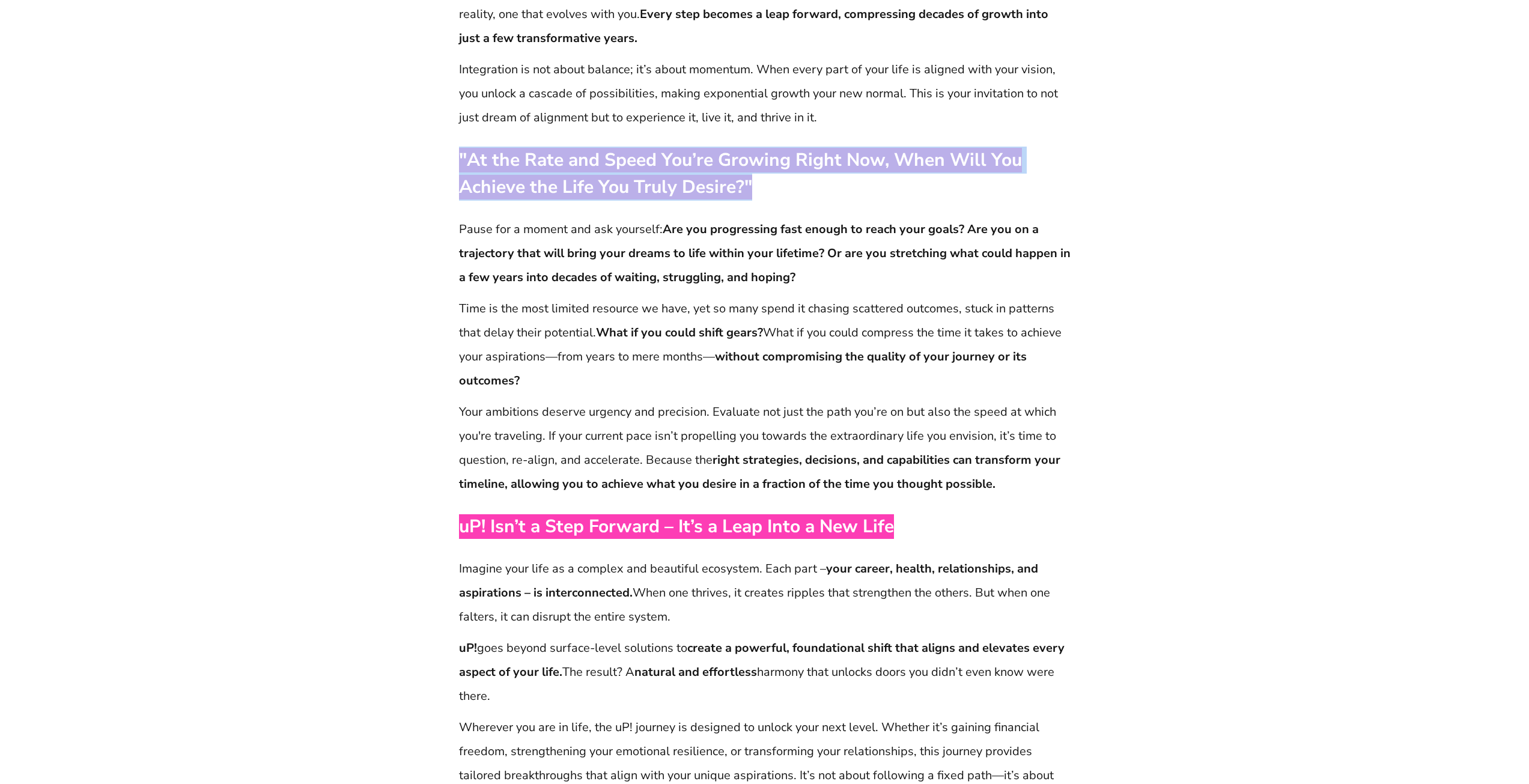
drag, startPoint x: 755, startPoint y: 186, endPoint x: 459, endPoint y: 152, distance: 297.9
click at [459, 152] on p ""At the Rate and Speed You’re Growing Right Now, When Will You Achieve the Life…" at bounding box center [764, 174] width 611 height 54
click at [757, 187] on p ""At the Rate and Speed You’re Growing Right Now, When Will You Achieve the Life…" at bounding box center [764, 174] width 611 height 54
drag, startPoint x: 746, startPoint y: 187, endPoint x: 463, endPoint y: 158, distance: 284.5
click at [463, 158] on span ""At the Rate and Speed You’re Growing Right Now, When Will You Achieve the Life…" at bounding box center [740, 173] width 563 height 51
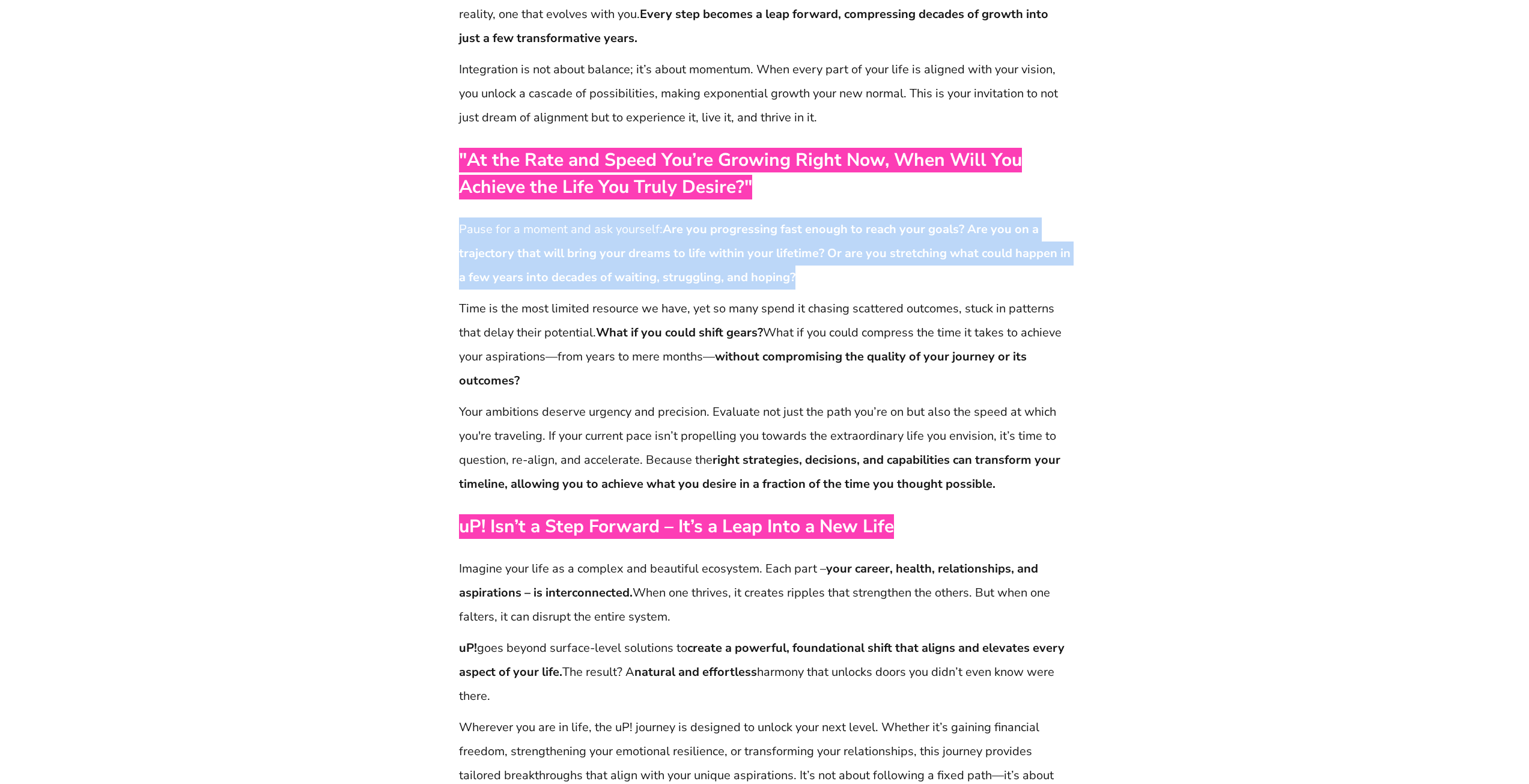
drag, startPoint x: 801, startPoint y: 280, endPoint x: 458, endPoint y: 228, distance: 346.9
click at [459, 228] on p "Pause for a moment and ask yourself: Are you progressing fast enough to reach y…" at bounding box center [764, 253] width 611 height 72
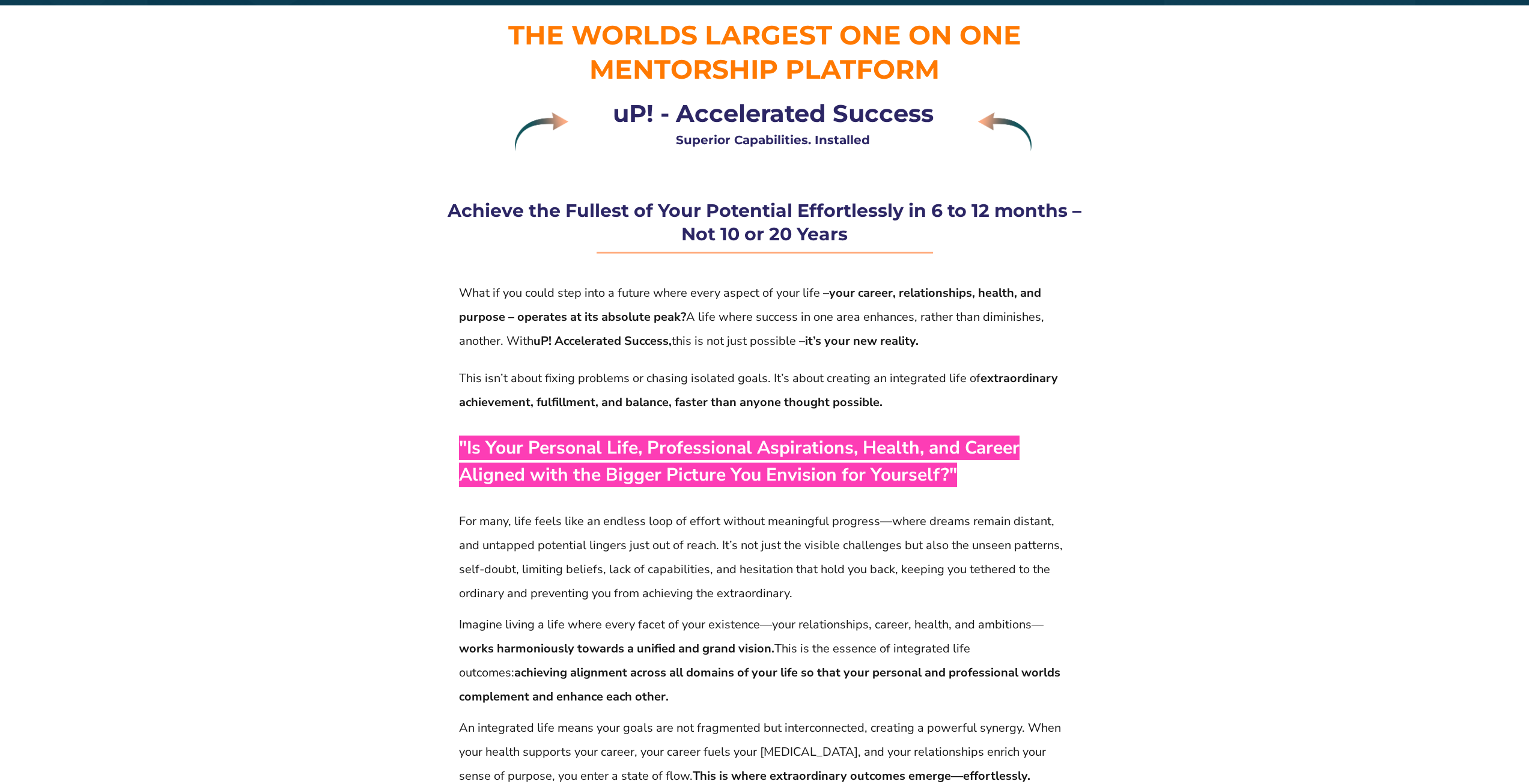
scroll to position [49, 0]
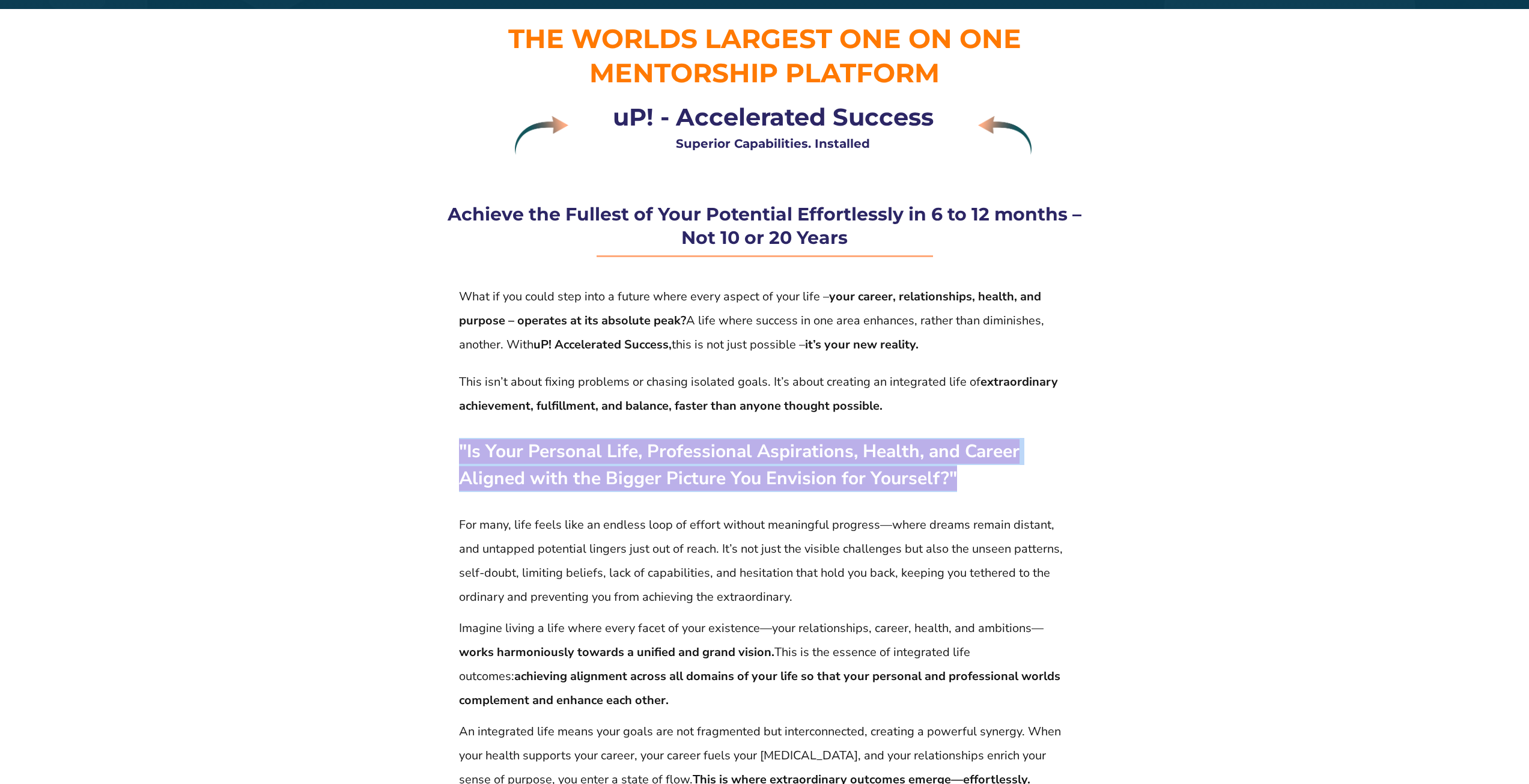
drag, startPoint x: 968, startPoint y: 467, endPoint x: 460, endPoint y: 443, distance: 508.6
click at [460, 443] on p ""Is Your Personal Life, Professional Aspirations, Health, and Career Aligned wi…" at bounding box center [764, 465] width 611 height 54
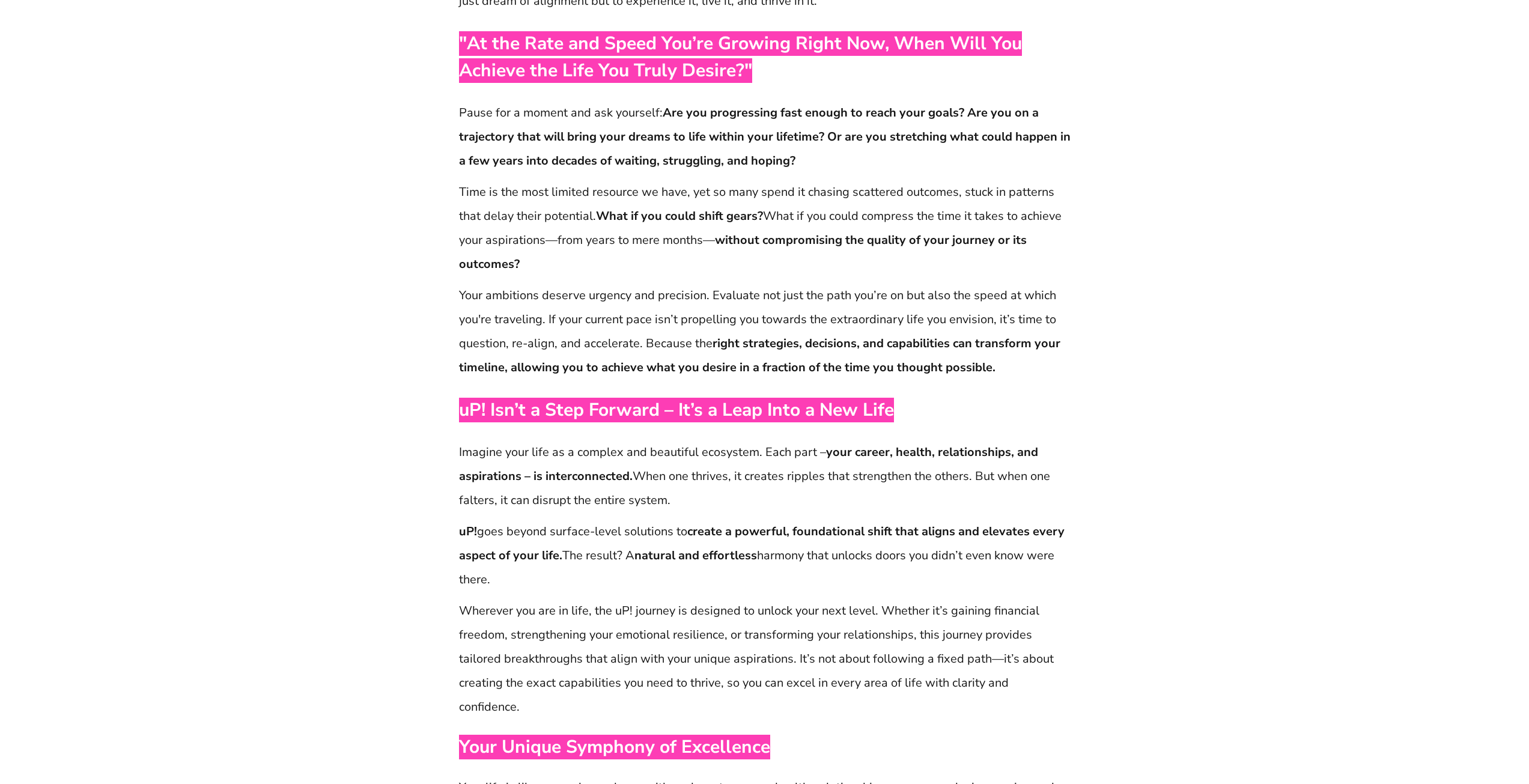
scroll to position [1011, 0]
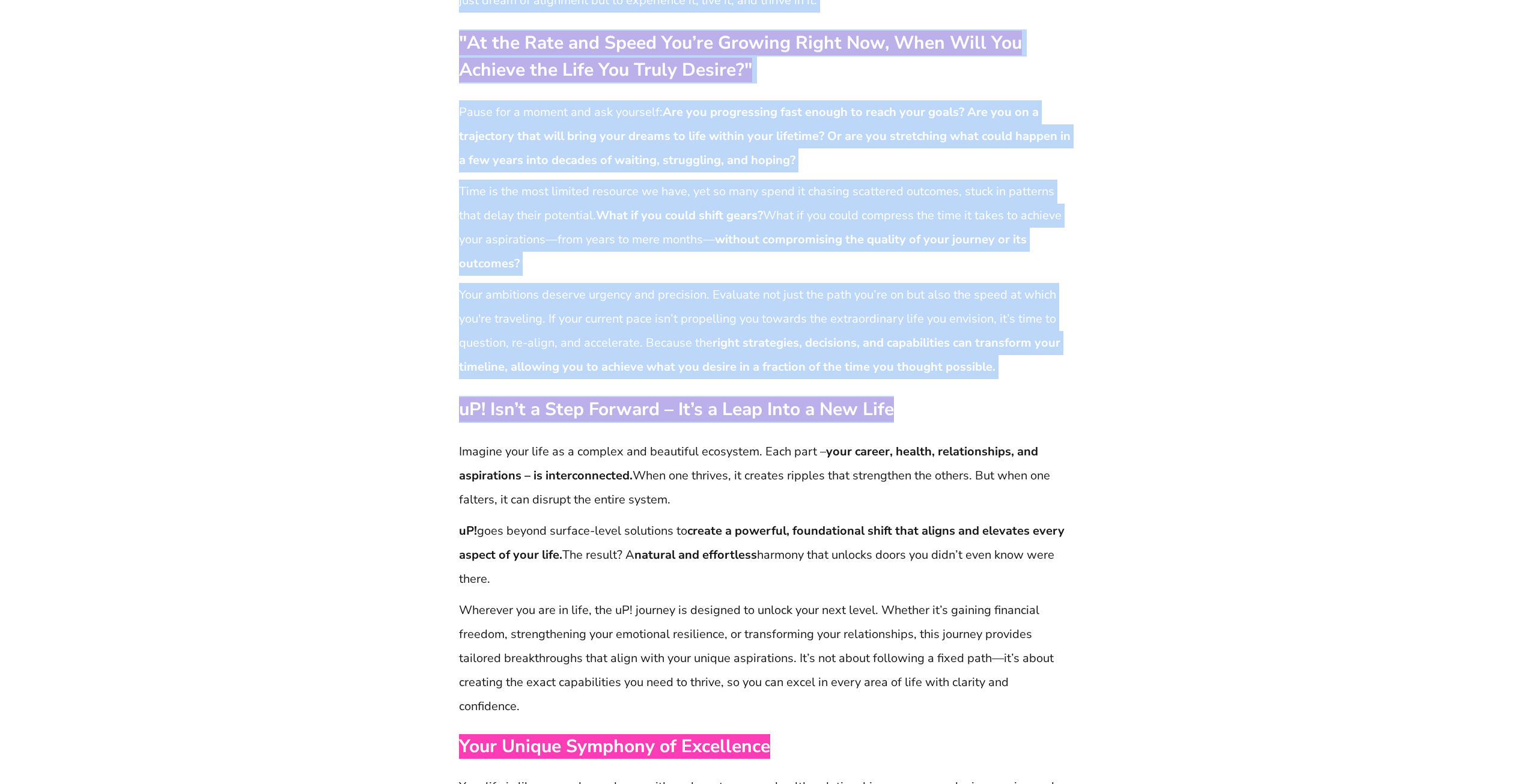
drag, startPoint x: 909, startPoint y: 421, endPoint x: 442, endPoint y: 399, distance: 467.5
drag, startPoint x: 442, startPoint y: 399, endPoint x: 740, endPoint y: 401, distance: 298.0
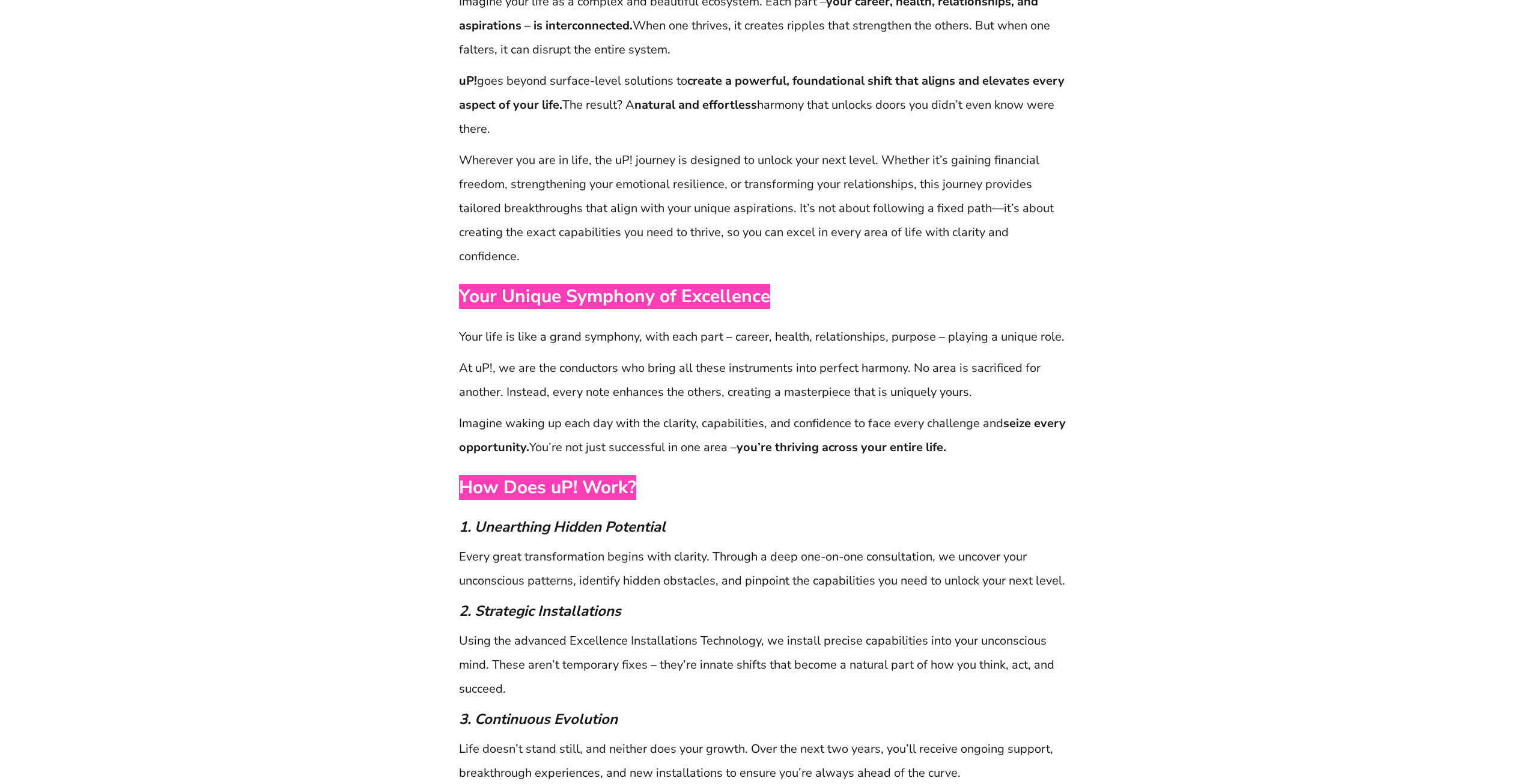
scroll to position [1461, 0]
drag, startPoint x: 462, startPoint y: 456, endPoint x: 642, endPoint y: 465, distance: 180.2
click at [642, 469] on p "How Does uP! Work?" at bounding box center [764, 487] width 611 height 36
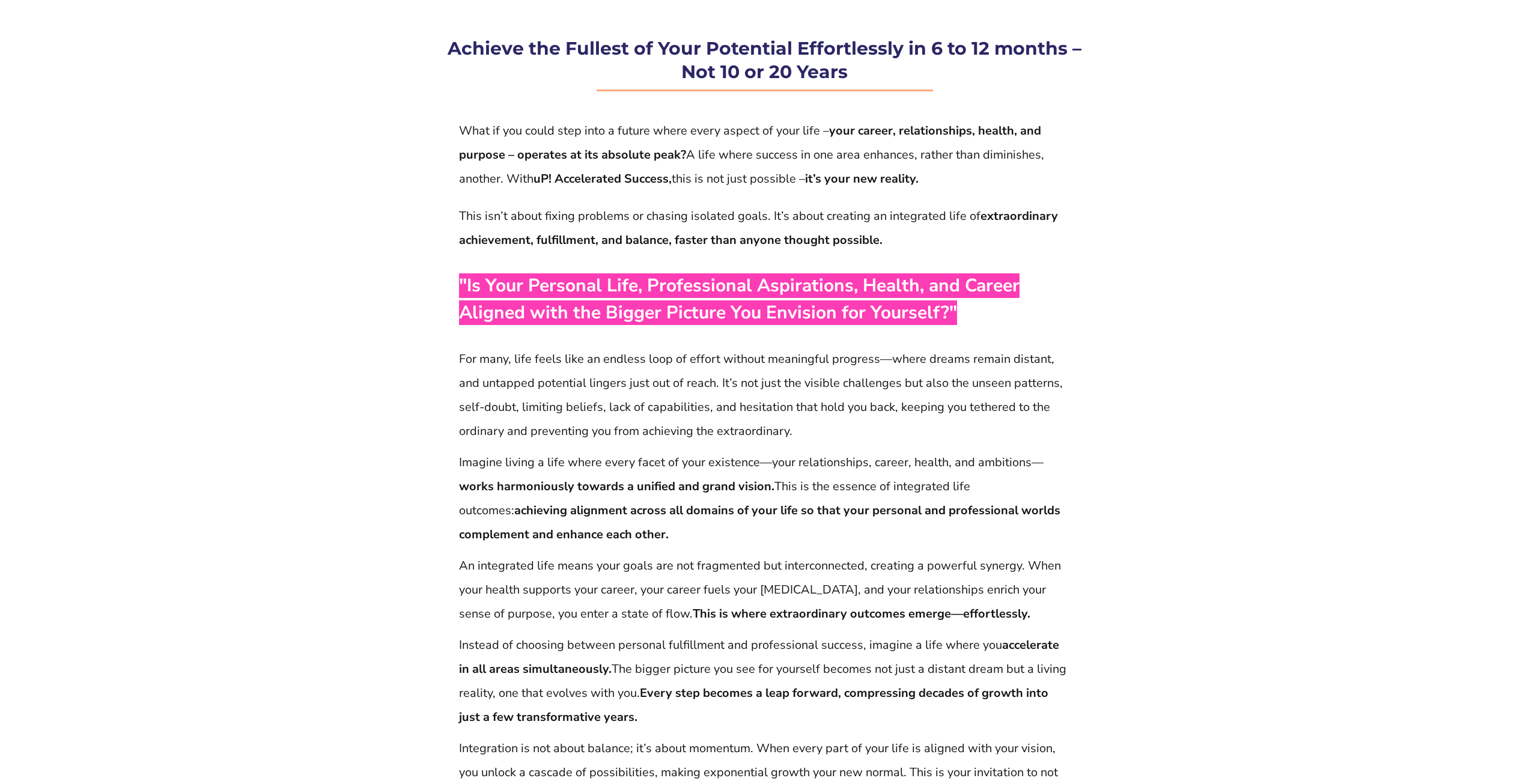
scroll to position [216, 0]
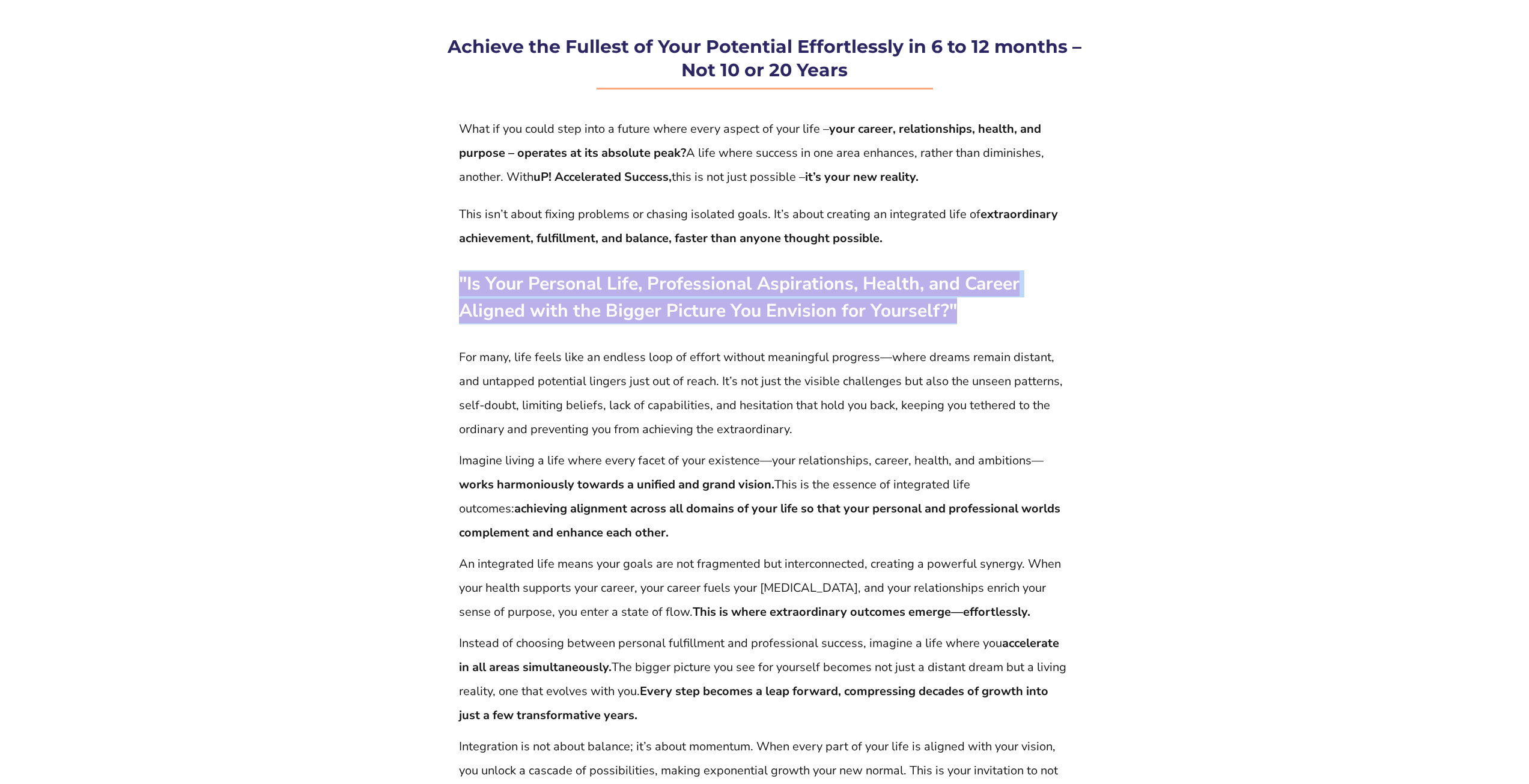
drag, startPoint x: 954, startPoint y: 315, endPoint x: 458, endPoint y: 273, distance: 497.8
click at [458, 273] on div ""Is Your Personal Life, Professional Aspirations, Health, and Career Aligned wi…" at bounding box center [764, 297] width 613 height 62
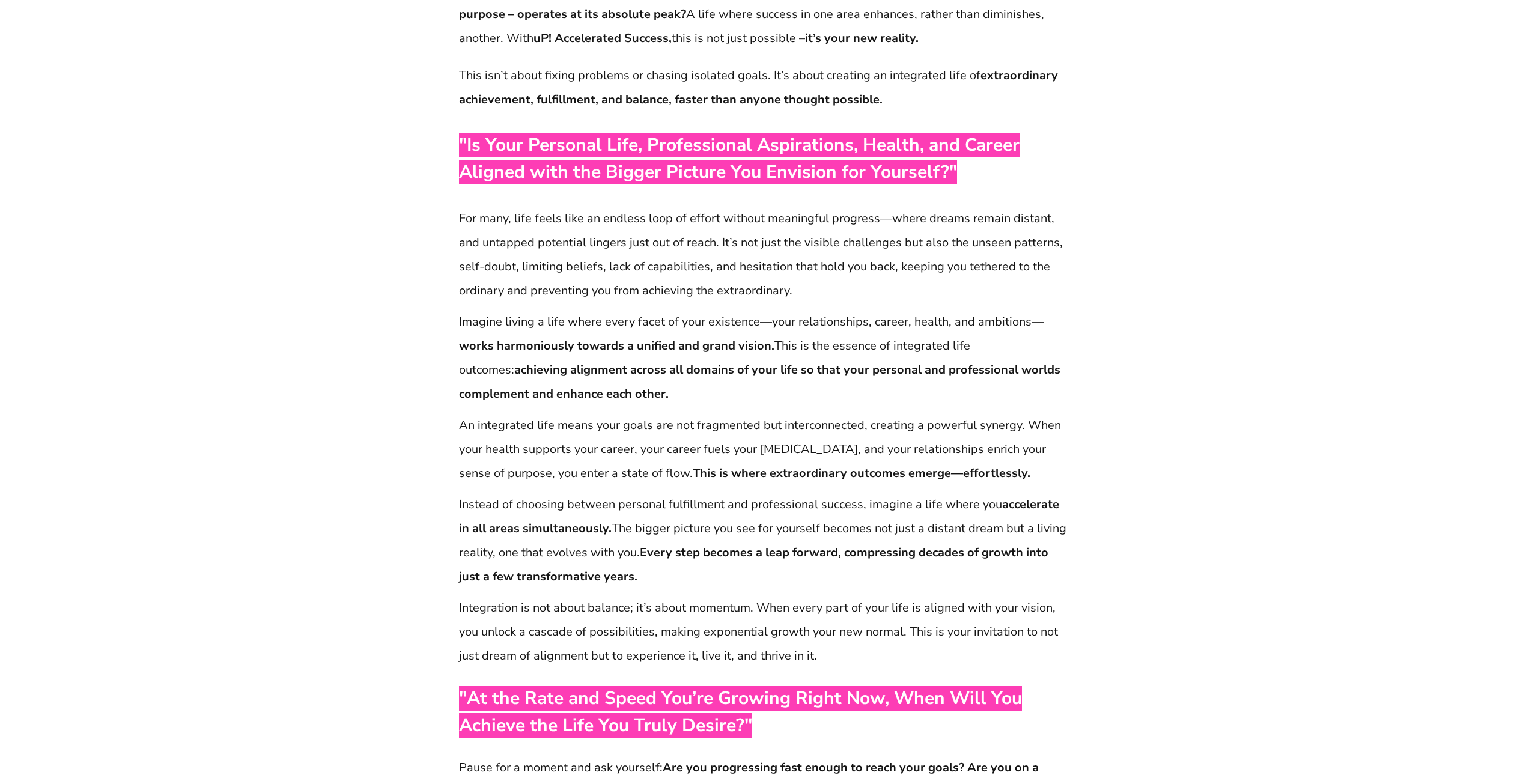
scroll to position [362, 0]
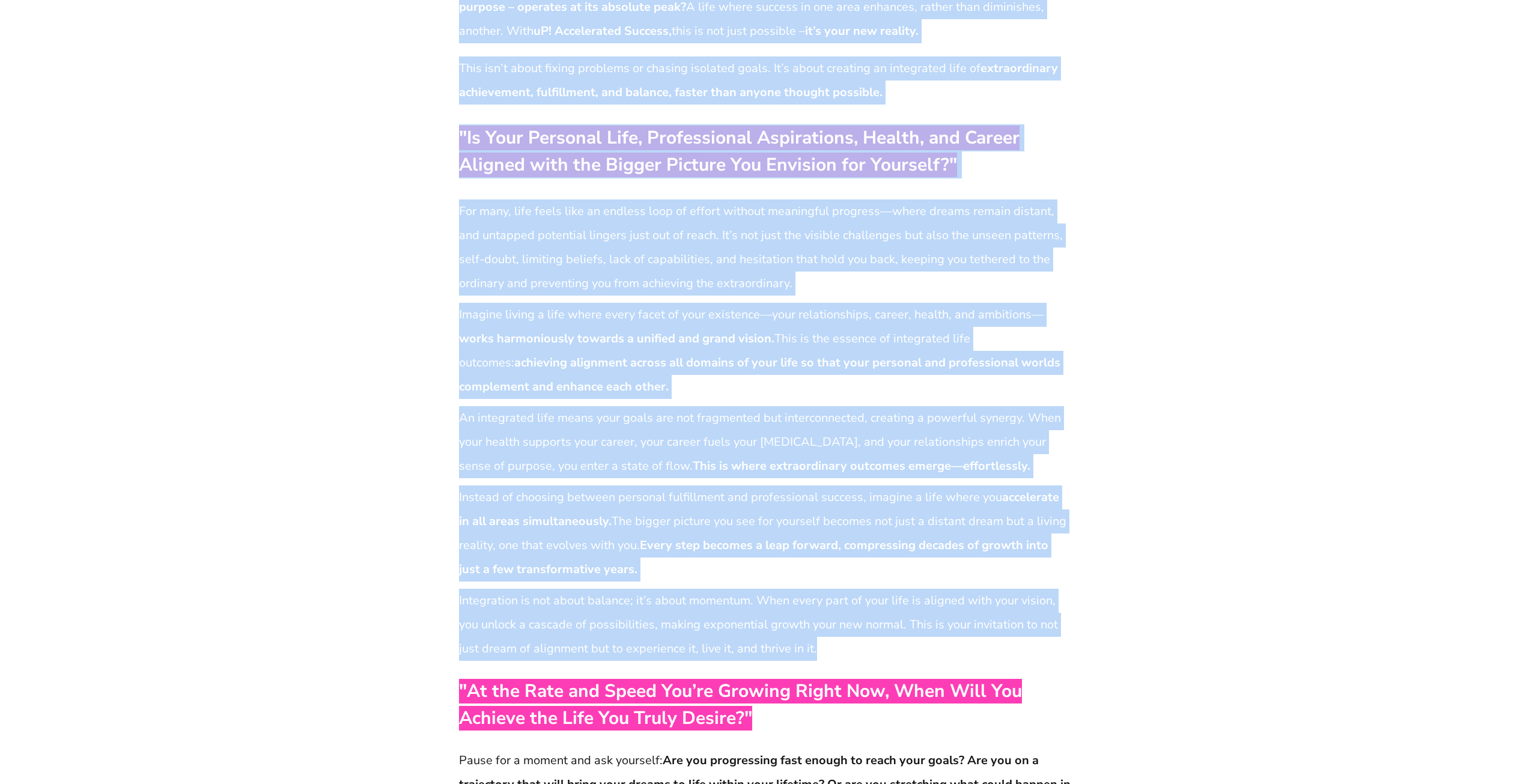
drag, startPoint x: 456, startPoint y: 208, endPoint x: 818, endPoint y: 652, distance: 572.9
click at [964, 171] on p ""Is Your Personal Life, Professional Aspirations, Health, and Career Aligned wi…" at bounding box center [764, 151] width 611 height 54
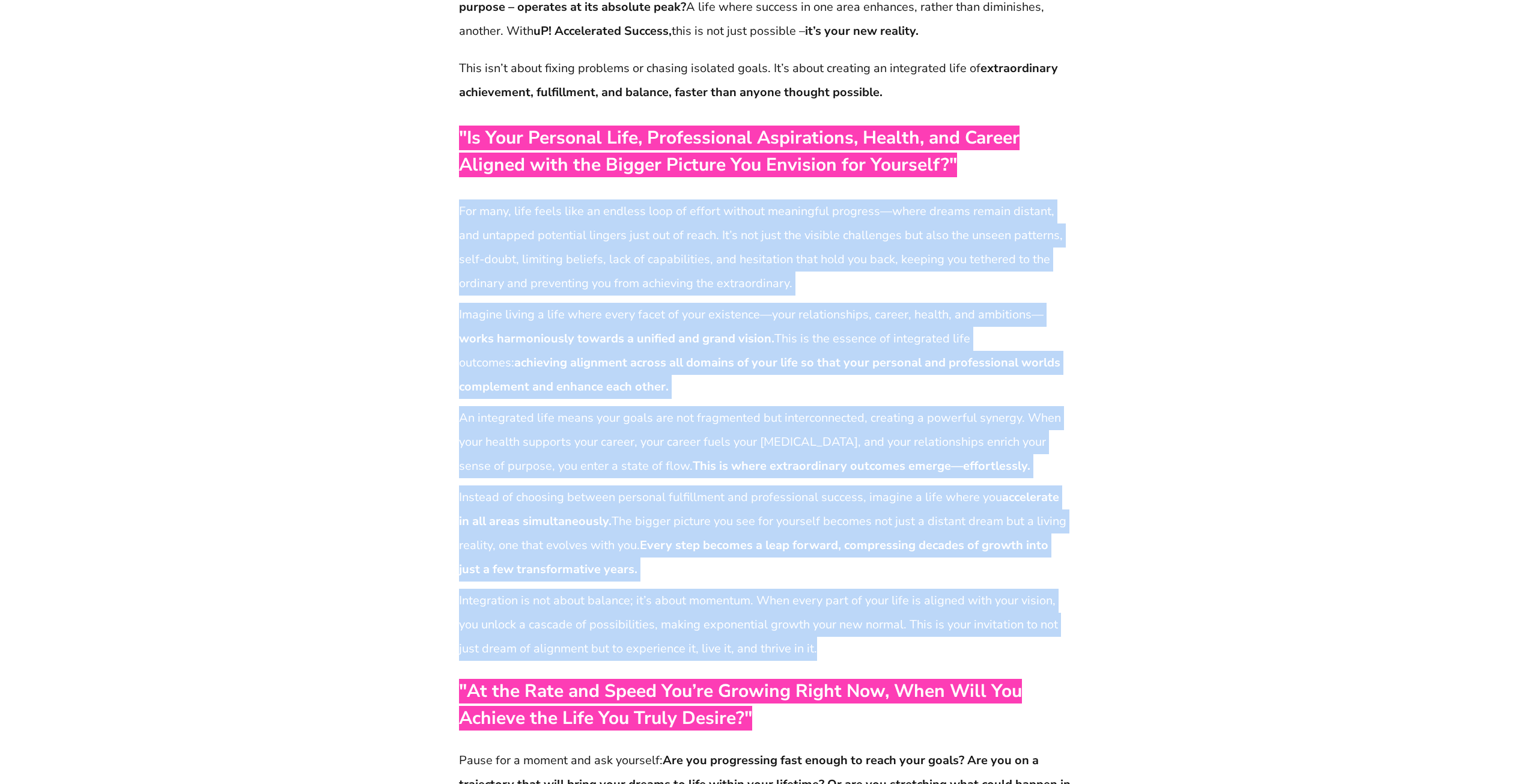
drag, startPoint x: 817, startPoint y: 655, endPoint x: 458, endPoint y: 214, distance: 568.6
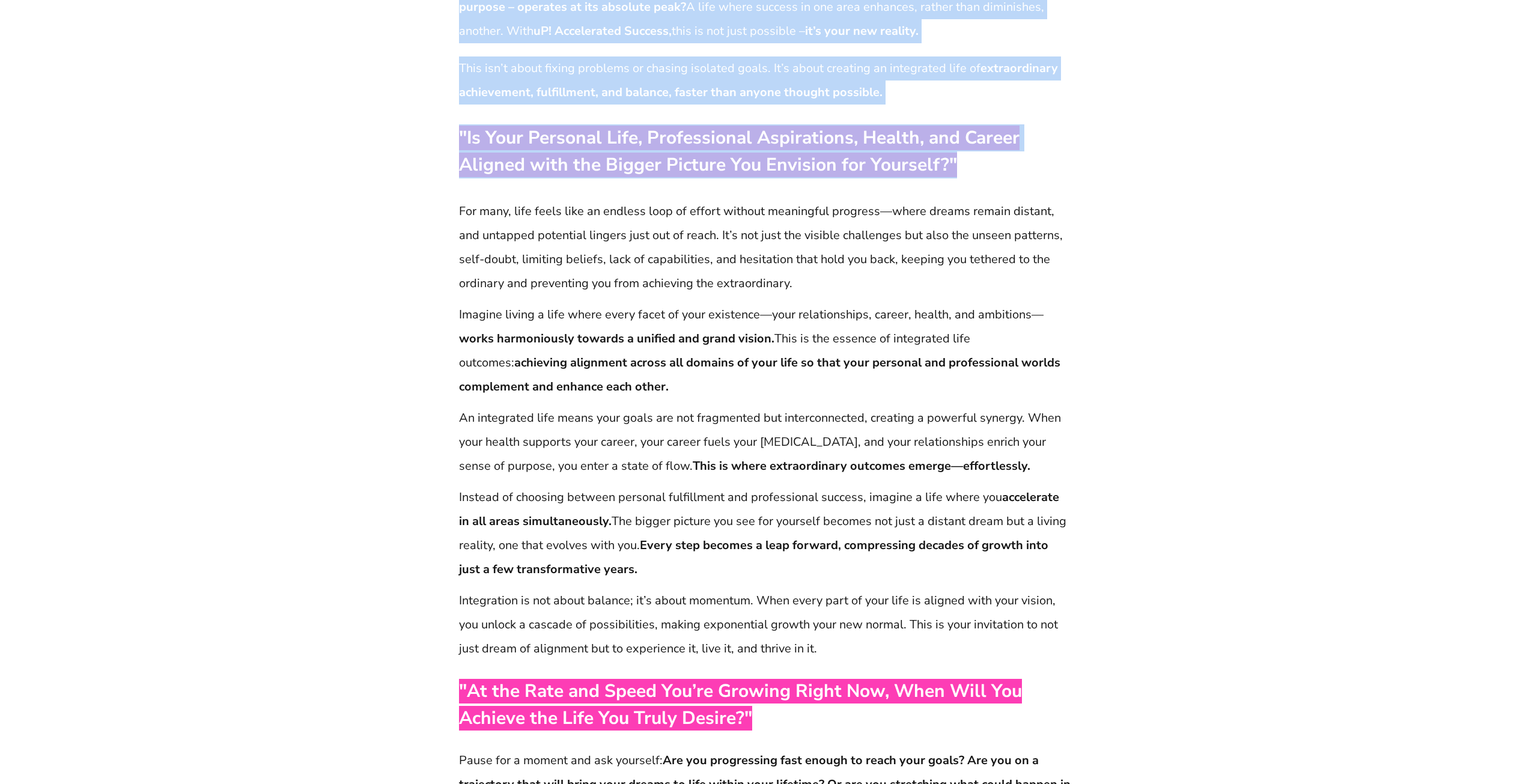
drag, startPoint x: 960, startPoint y: 171, endPoint x: 456, endPoint y: 142, distance: 504.8
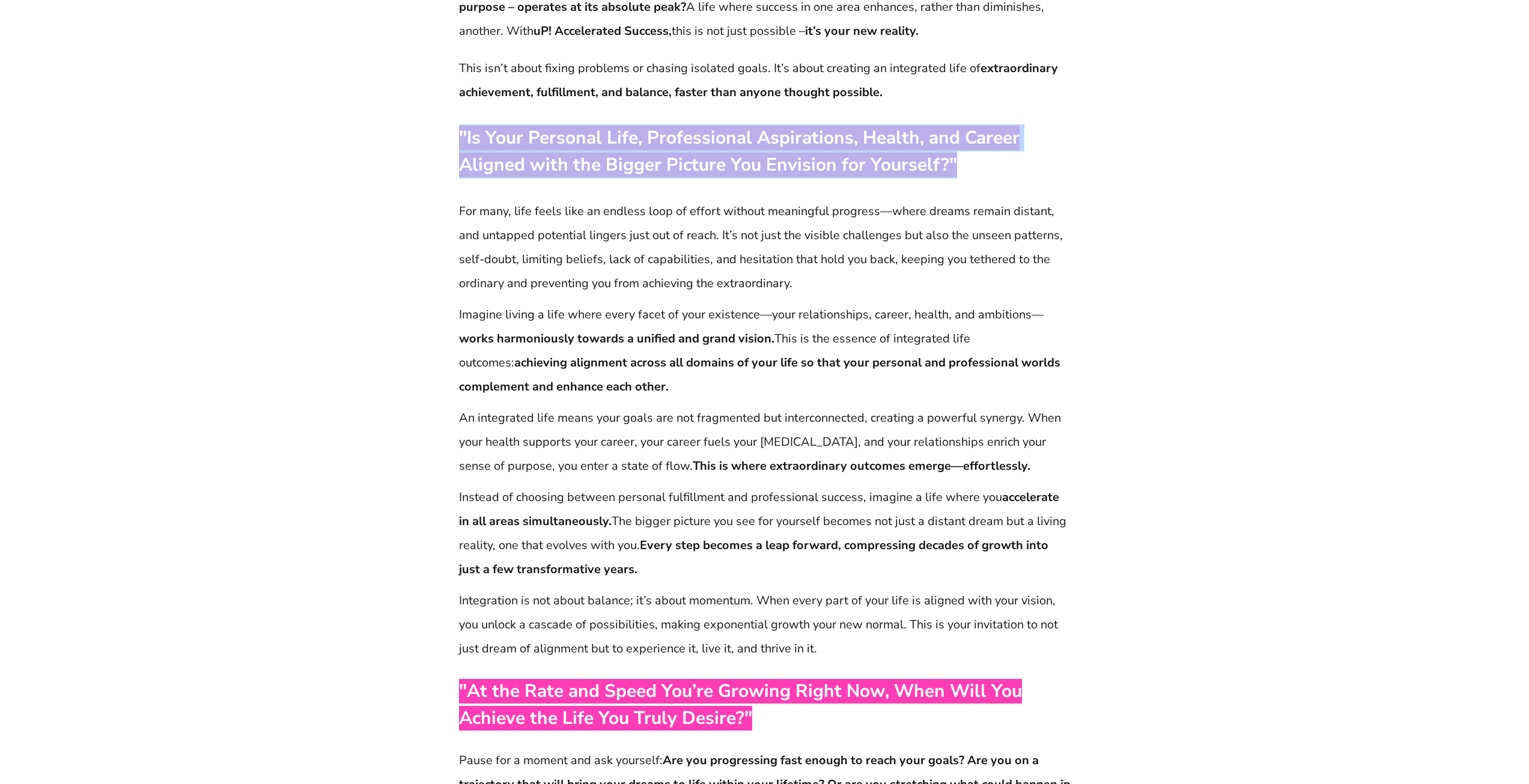
drag, startPoint x: 459, startPoint y: 136, endPoint x: 951, endPoint y: 163, distance: 492.7
click at [951, 163] on span ""Is Your Personal Life, Professional Aspirations, Health, and Career Aligned wi…" at bounding box center [739, 151] width 561 height 51
